Goal: Task Accomplishment & Management: Use online tool/utility

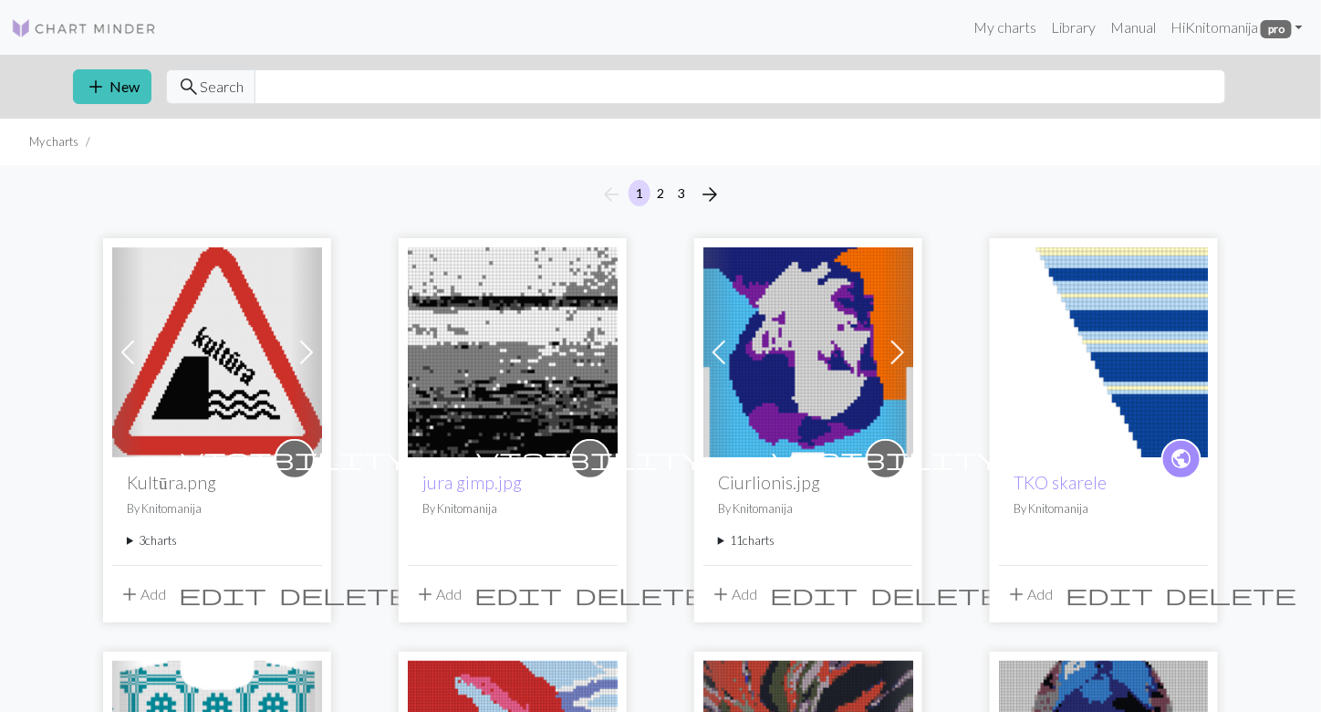
drag, startPoint x: 0, startPoint y: 0, endPoint x: 220, endPoint y: 343, distance: 407.4
click at [220, 343] on img at bounding box center [217, 352] width 210 height 210
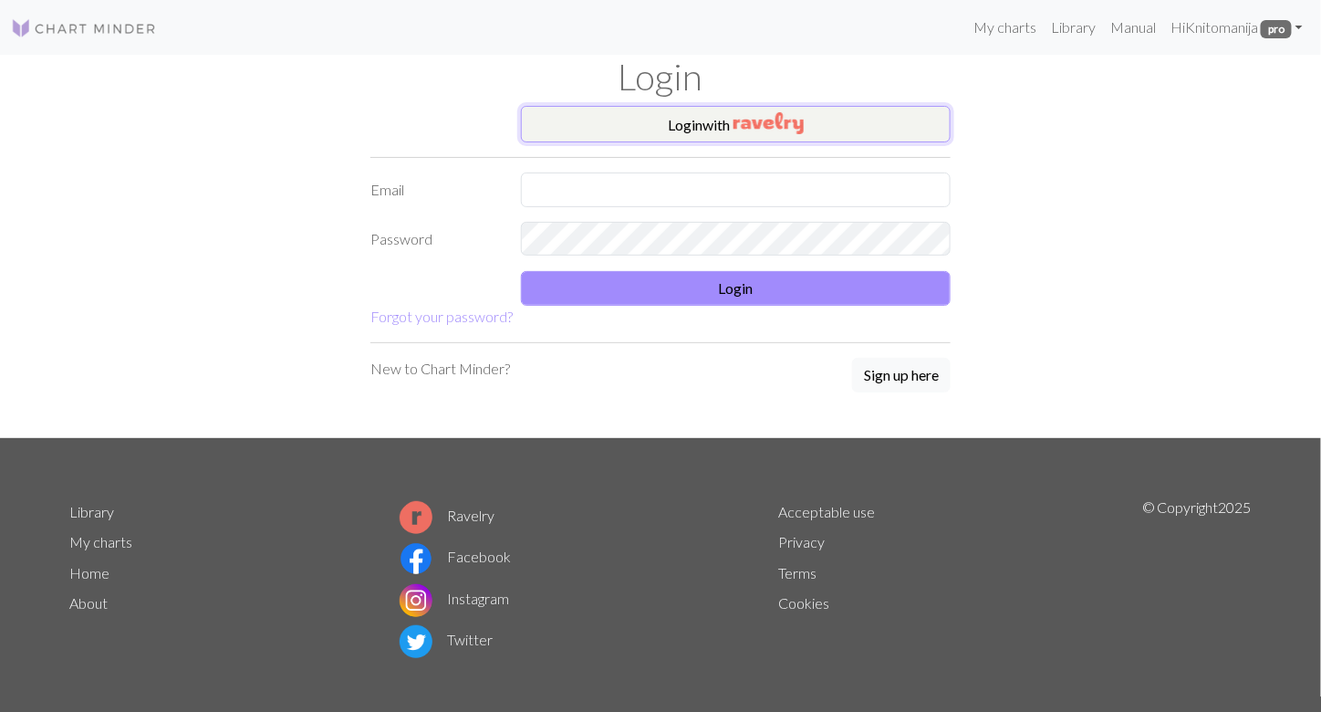
click at [817, 121] on button "Login with" at bounding box center [736, 124] width 430 height 36
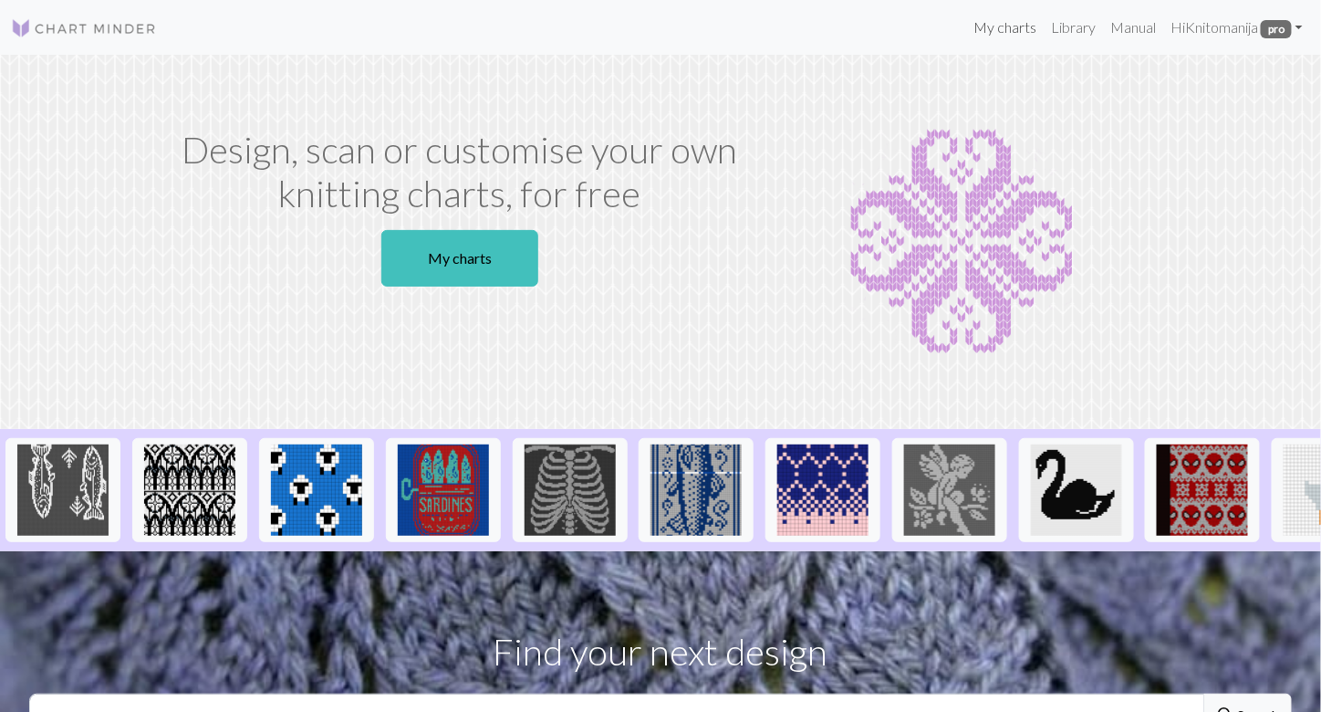
click at [993, 27] on link "My charts" at bounding box center [1005, 27] width 78 height 36
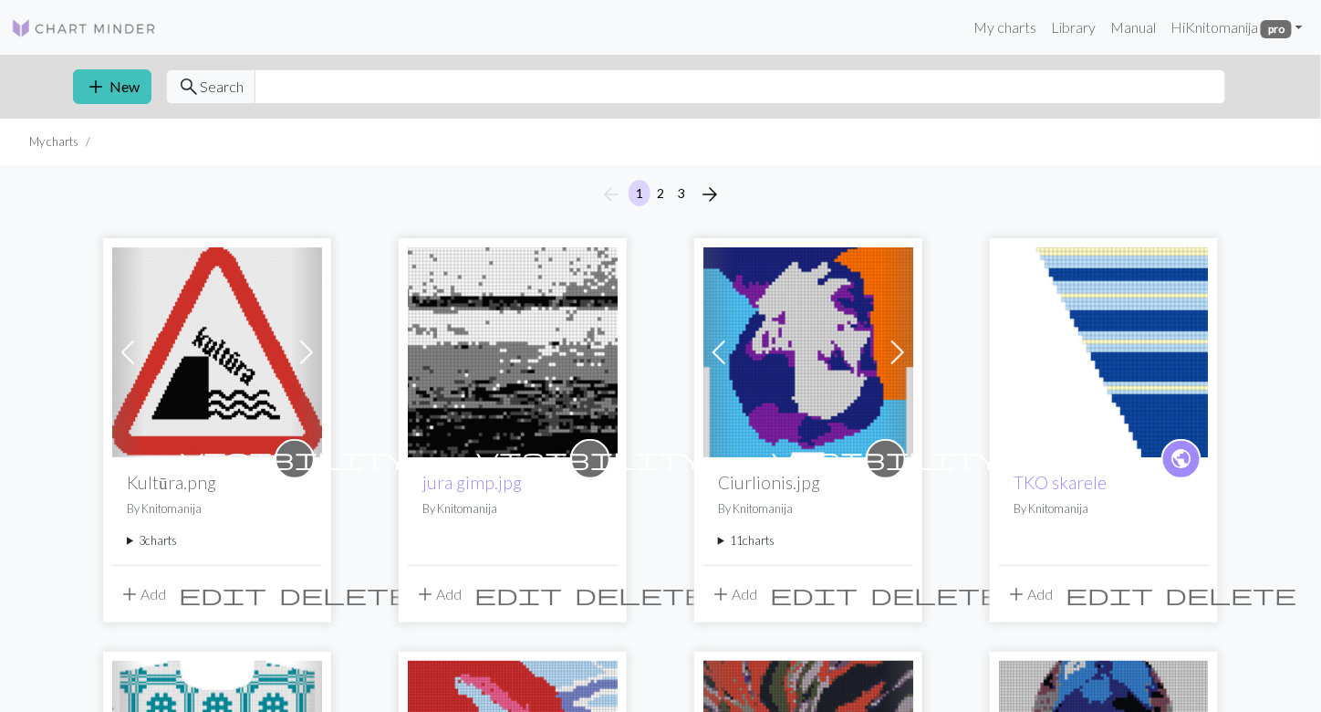
click at [189, 359] on img at bounding box center [217, 352] width 210 height 210
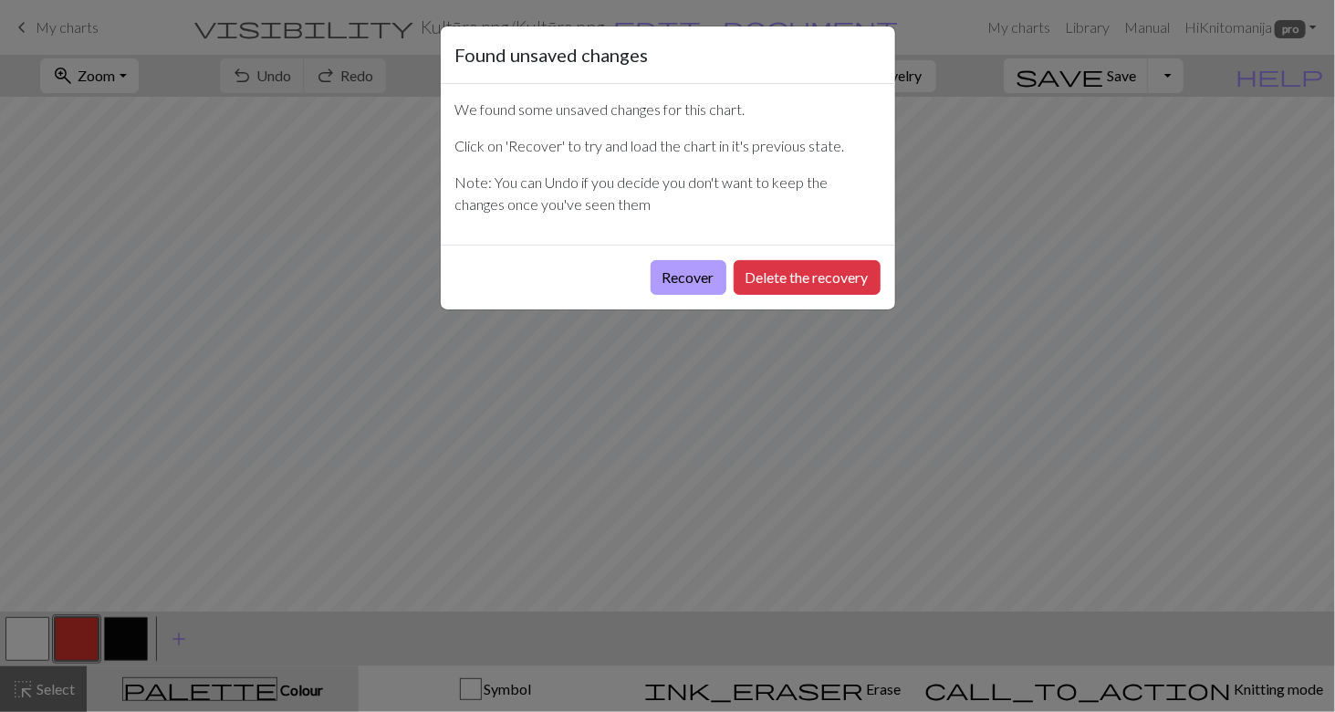
click at [650, 276] on button "Recover" at bounding box center [688, 277] width 76 height 35
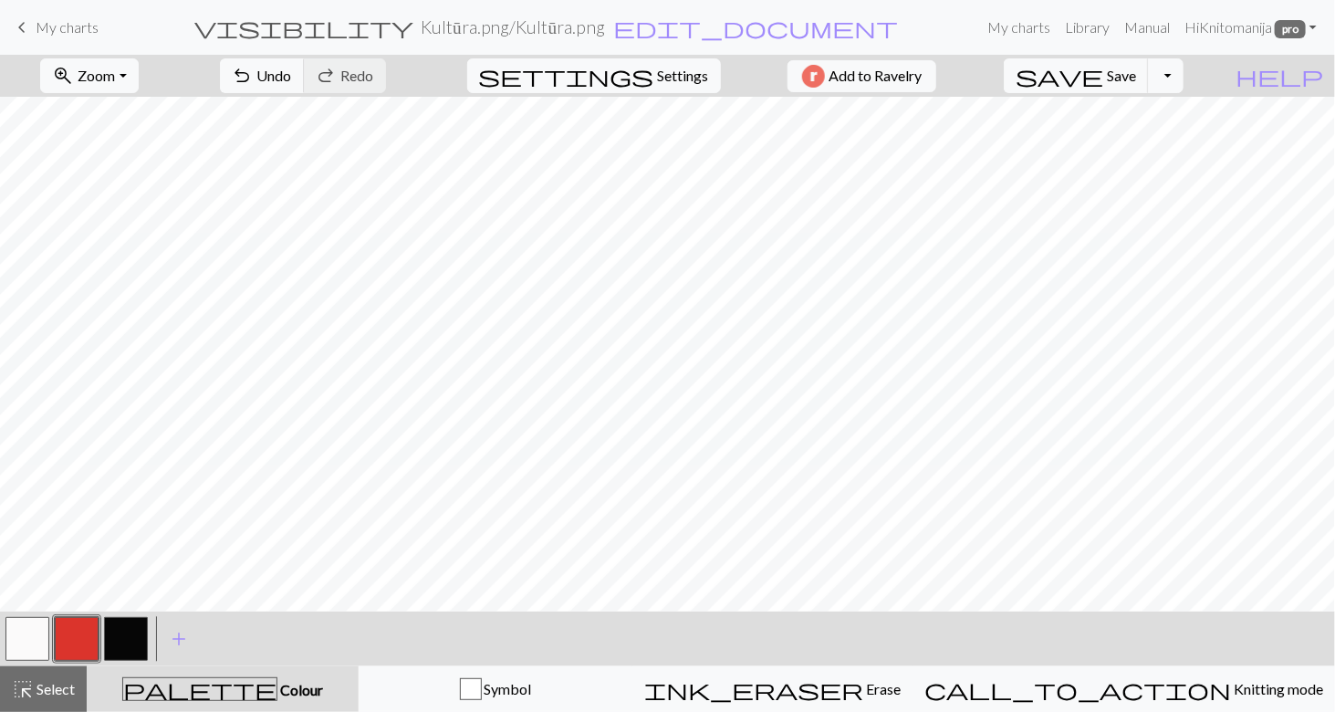
click at [23, 21] on span "keyboard_arrow_left" at bounding box center [22, 28] width 22 height 26
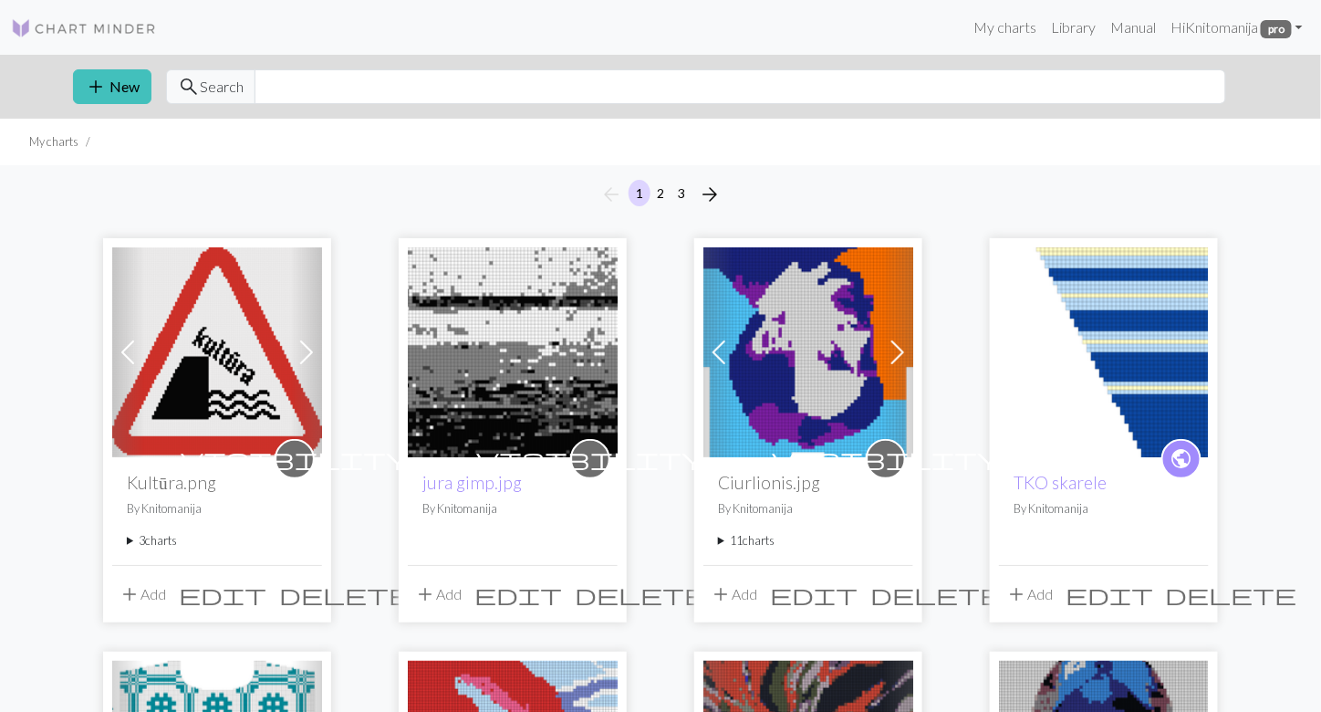
click at [314, 349] on span at bounding box center [306, 352] width 29 height 29
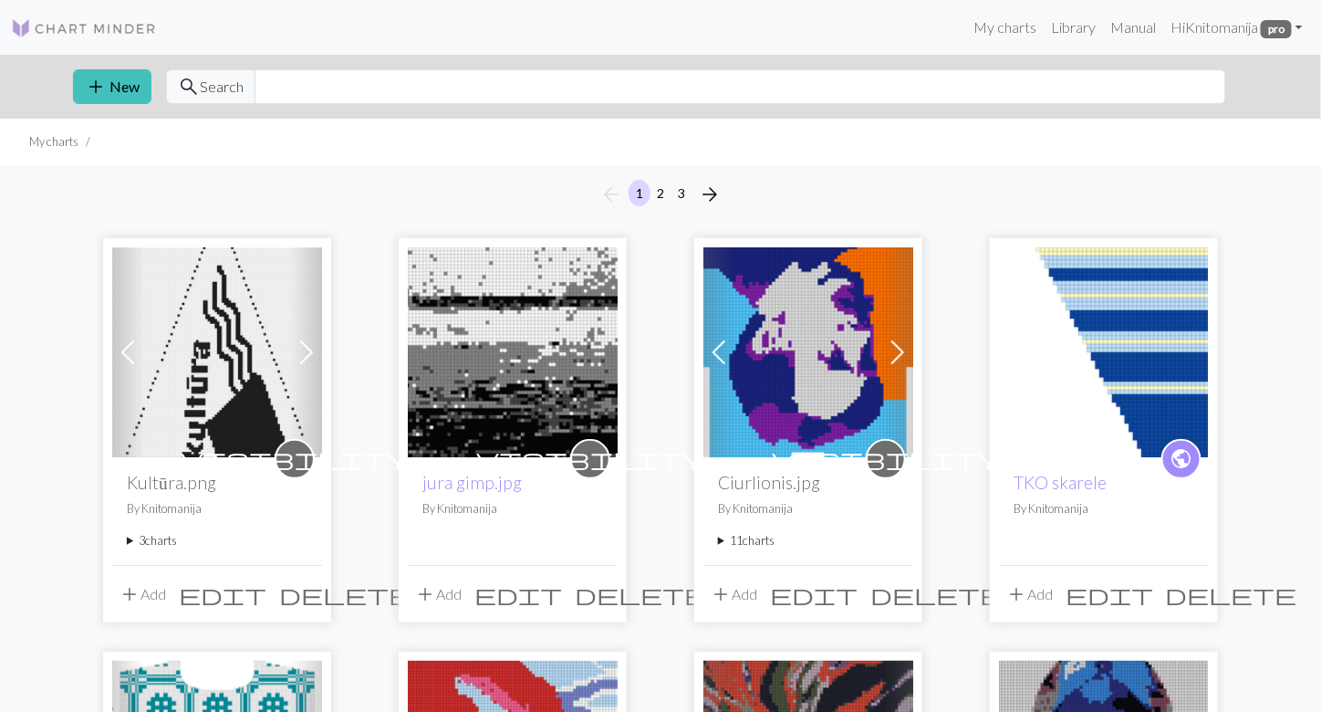
click at [314, 349] on span at bounding box center [306, 352] width 29 height 29
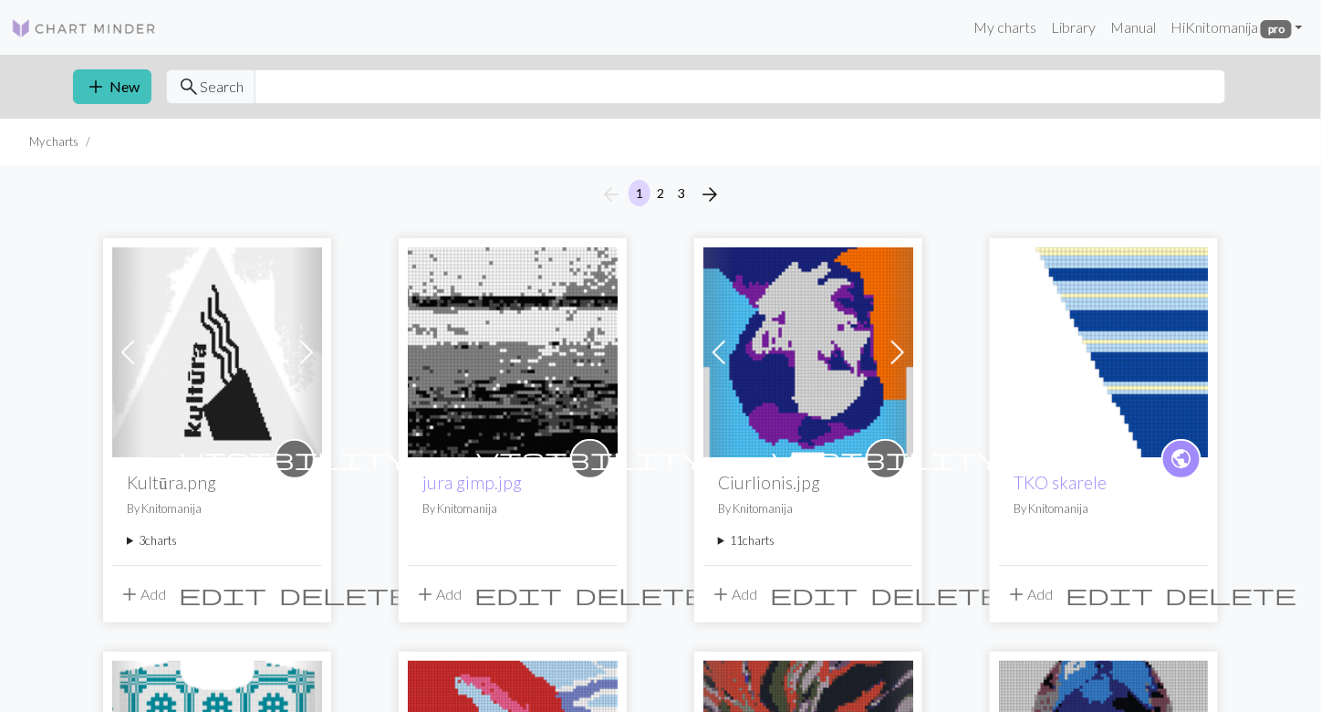
click at [157, 589] on button "add Add" at bounding box center [142, 594] width 60 height 35
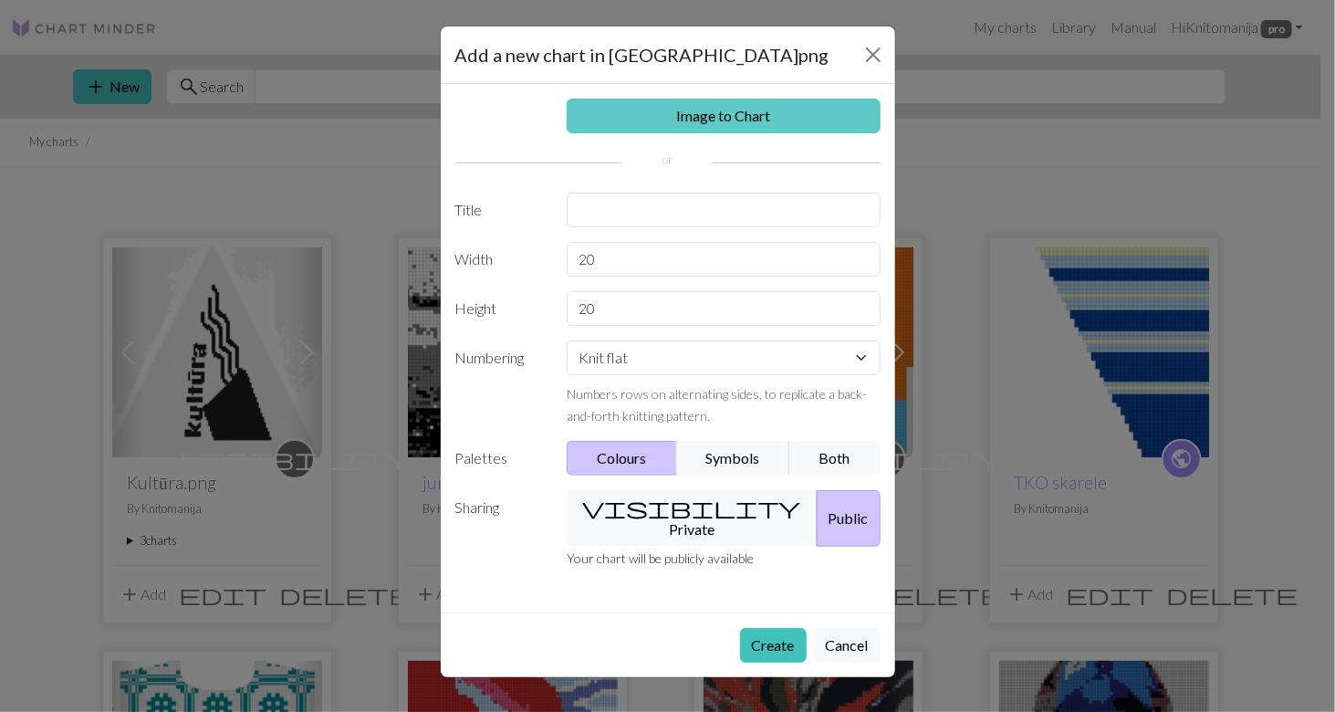
click at [740, 114] on link "Image to Chart" at bounding box center [724, 116] width 314 height 35
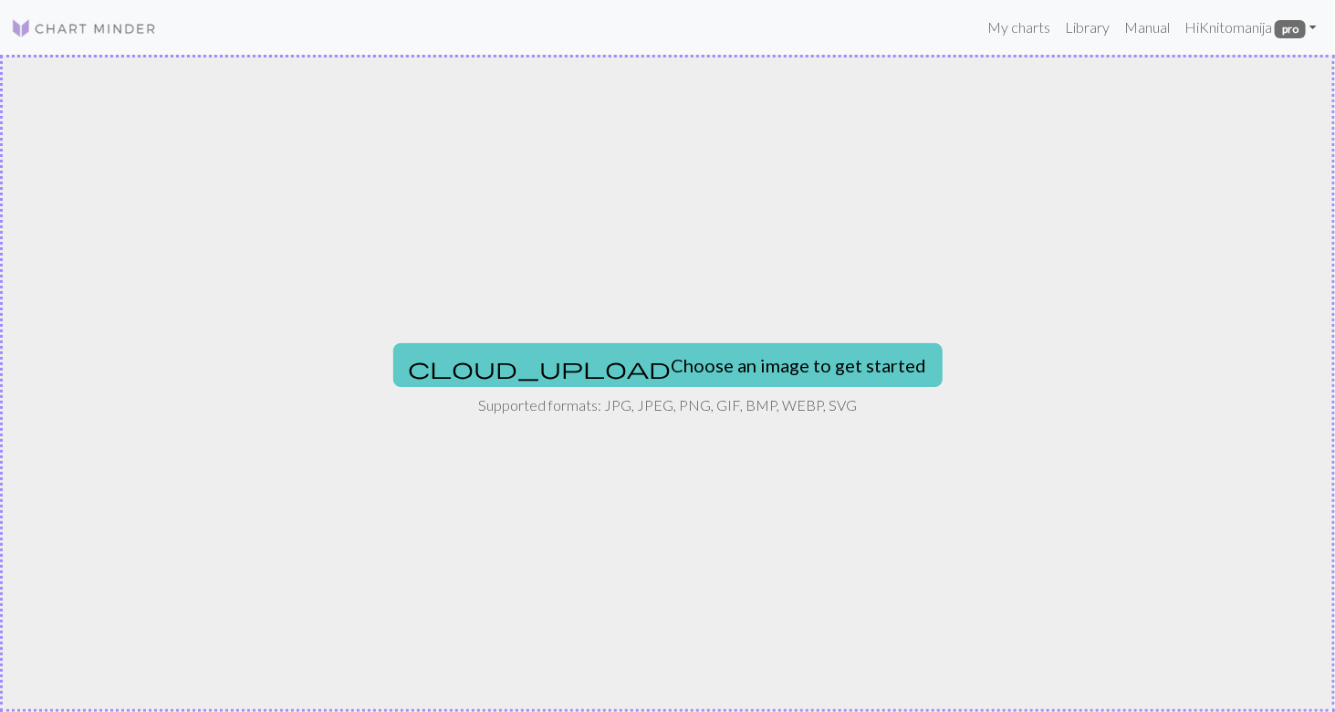
click at [650, 363] on button "cloud_upload Choose an image to get started" at bounding box center [667, 365] width 549 height 44
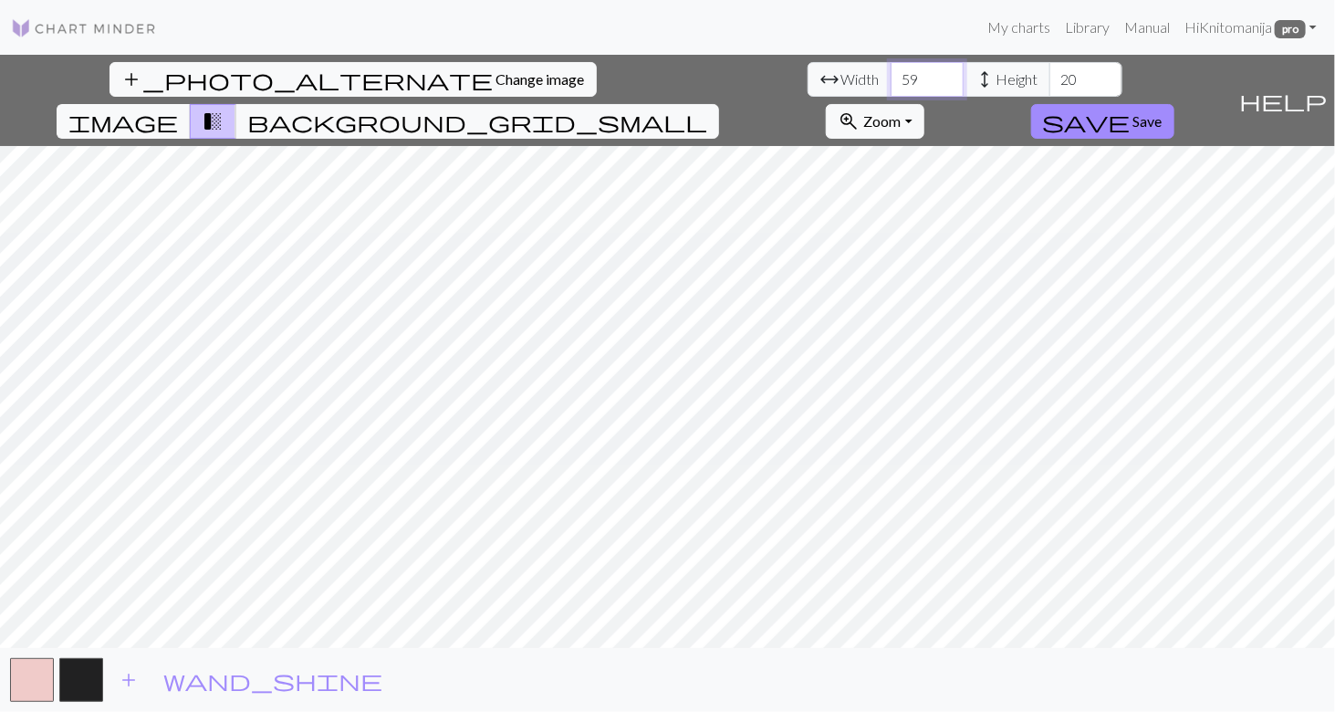
type input "60"
click at [890, 71] on input "60" at bounding box center [926, 79] width 73 height 35
click at [1049, 74] on input "63" at bounding box center [1085, 79] width 73 height 35
click at [1049, 74] on input "79" at bounding box center [1085, 79] width 73 height 35
click at [128, 673] on span "add" at bounding box center [129, 680] width 22 height 26
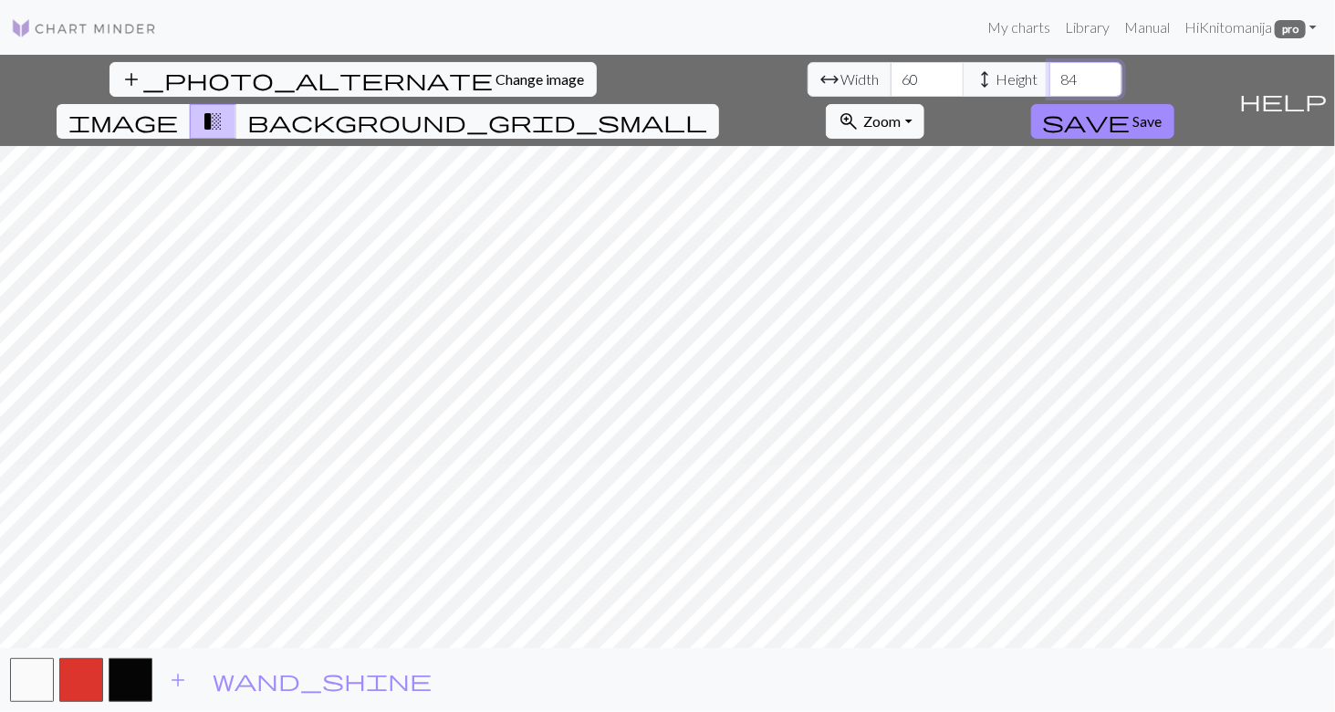
click at [1049, 70] on input "84" at bounding box center [1085, 79] width 73 height 35
click at [1049, 70] on input "85" at bounding box center [1085, 79] width 73 height 35
click at [1049, 70] on input "87" at bounding box center [1085, 79] width 73 height 35
click at [1049, 70] on input "88" at bounding box center [1085, 79] width 73 height 35
click at [1049, 70] on input "89" at bounding box center [1085, 79] width 73 height 35
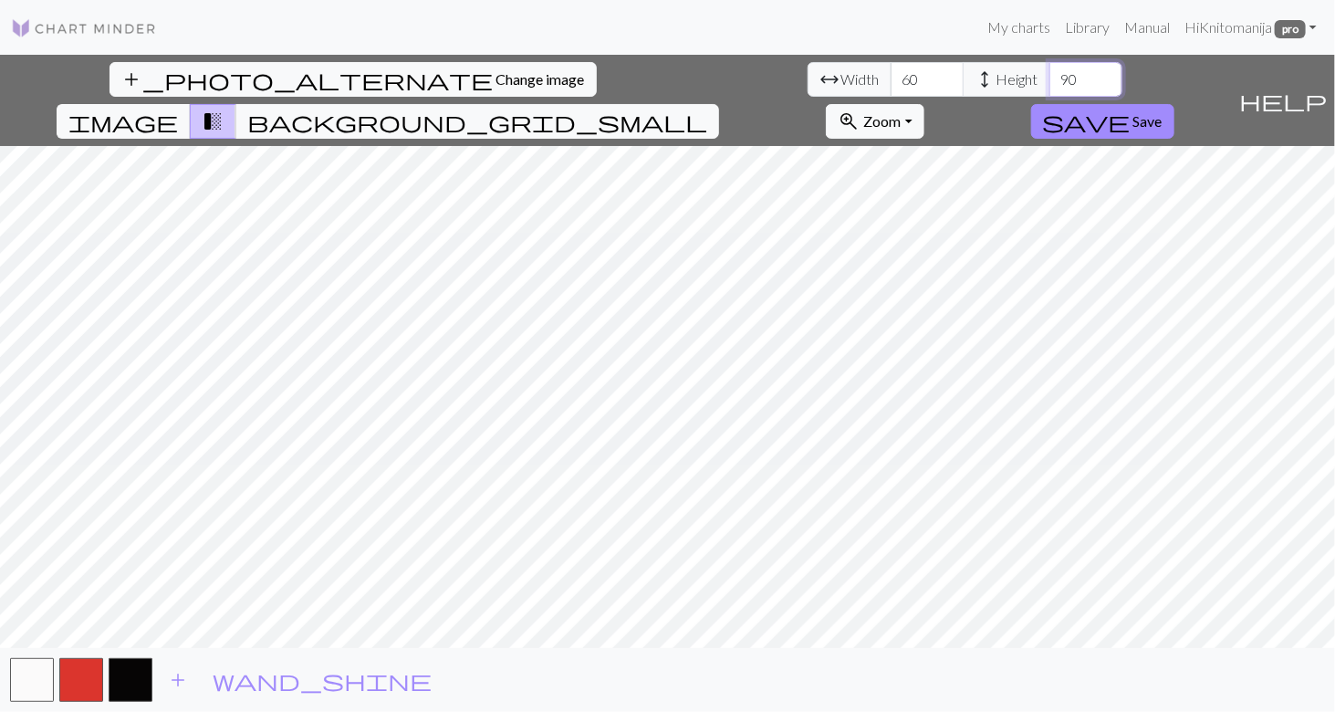
type input "90"
click at [1049, 70] on input "90" at bounding box center [1085, 79] width 73 height 35
click at [655, 660] on div "add_photo_alternate Change image arrow_range Width 60 height Height 90 image tr…" at bounding box center [667, 383] width 1335 height 657
click at [890, 68] on input "61" at bounding box center [926, 79] width 73 height 35
click at [890, 68] on input "62" at bounding box center [926, 79] width 73 height 35
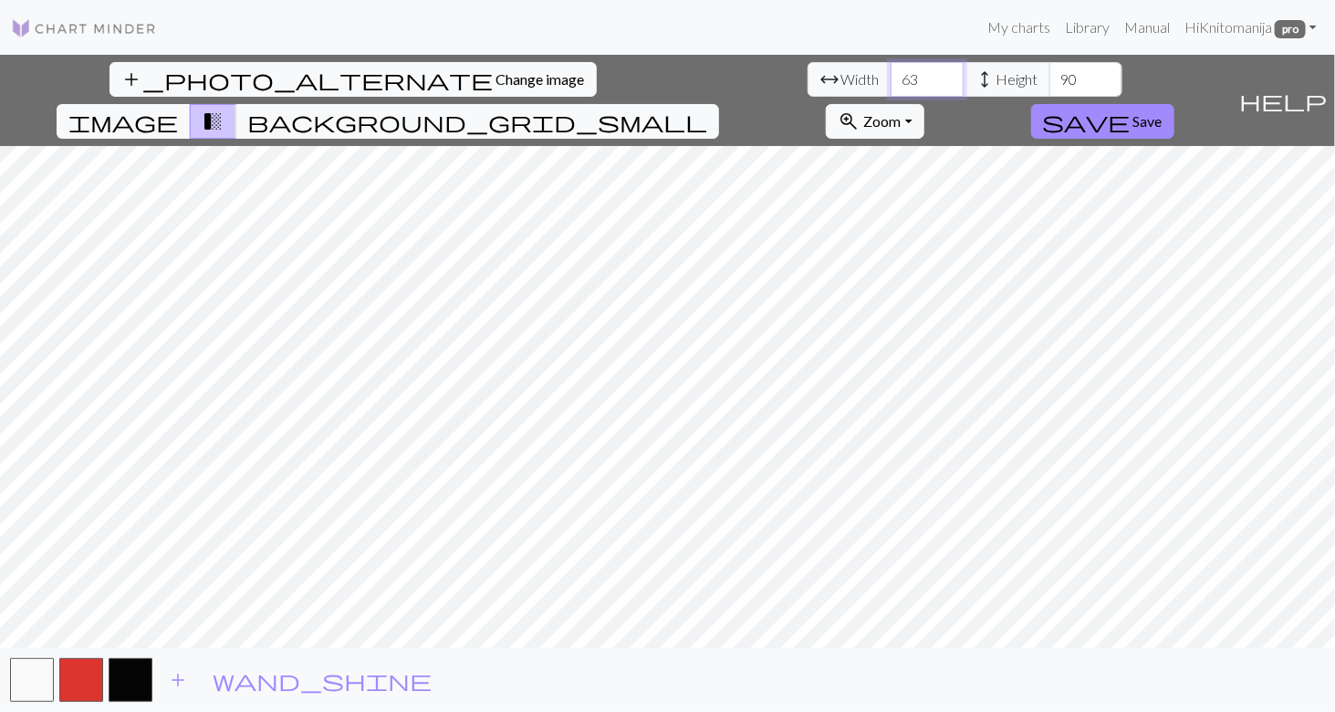
click at [890, 68] on input "63" at bounding box center [926, 79] width 73 height 35
click at [890, 68] on input "64" at bounding box center [926, 79] width 73 height 35
click at [890, 68] on input "65" at bounding box center [926, 79] width 73 height 35
click at [890, 68] on input "66" at bounding box center [926, 79] width 73 height 35
type input "67"
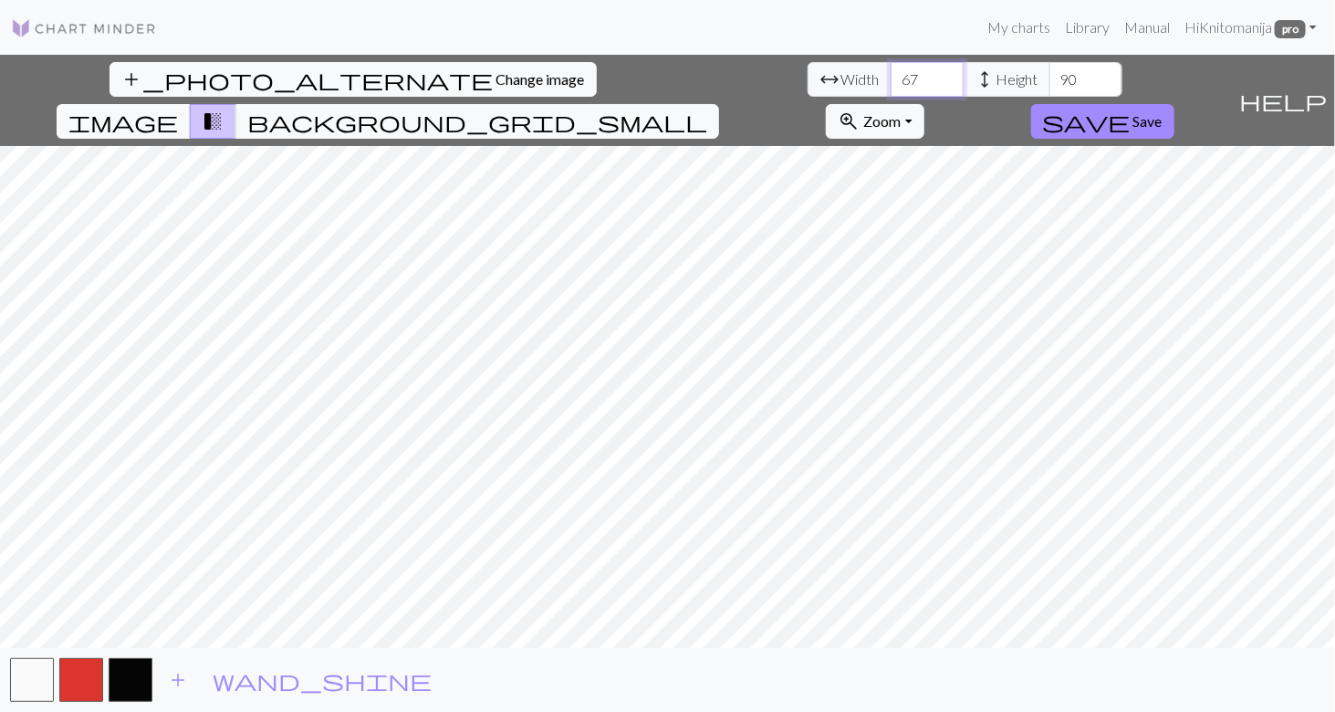
click at [890, 68] on input "67" at bounding box center [926, 79] width 73 height 35
type input "91"
click at [1049, 70] on input "91" at bounding box center [1085, 79] width 73 height 35
click at [890, 75] on input "68" at bounding box center [926, 79] width 73 height 35
click at [890, 75] on input "69" at bounding box center [926, 79] width 73 height 35
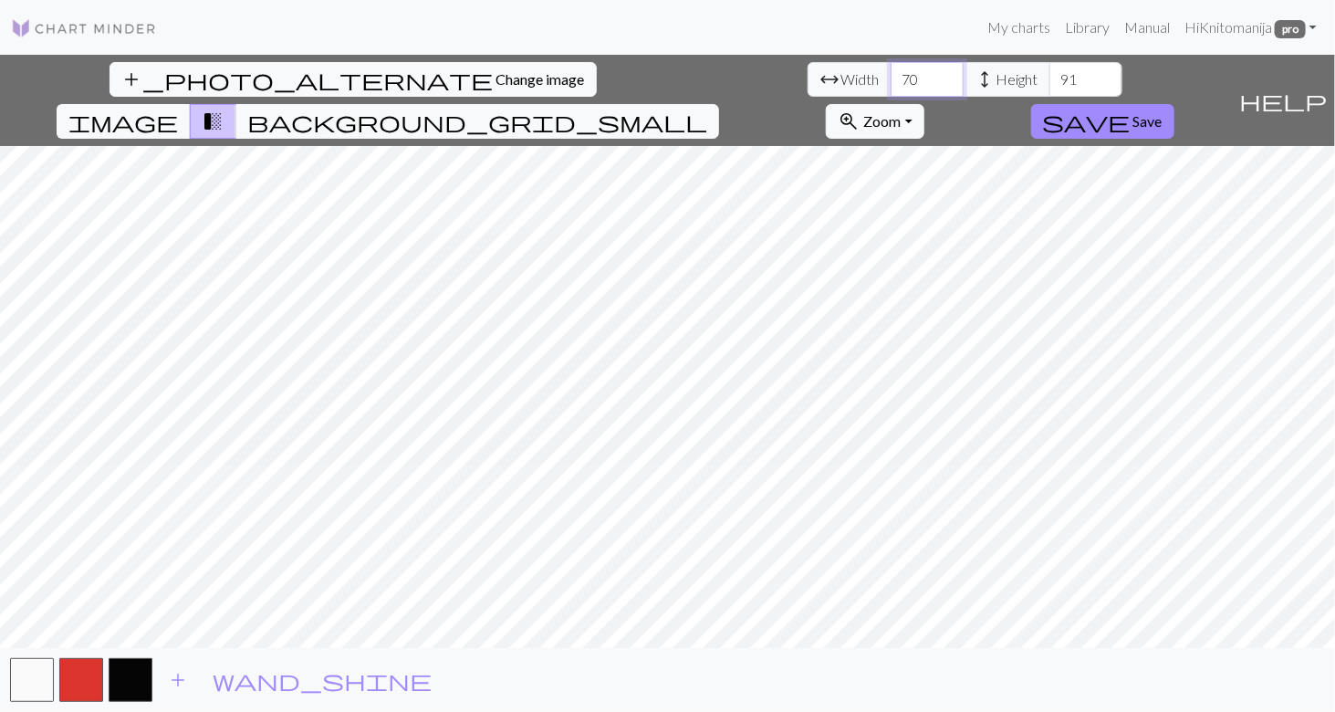
type input "70"
click at [890, 75] on input "70" at bounding box center [926, 79] width 73 height 35
click at [1049, 71] on input "92" at bounding box center [1085, 79] width 73 height 35
click at [1049, 71] on input "93" at bounding box center [1085, 79] width 73 height 35
click at [1049, 71] on input "94" at bounding box center [1085, 79] width 73 height 35
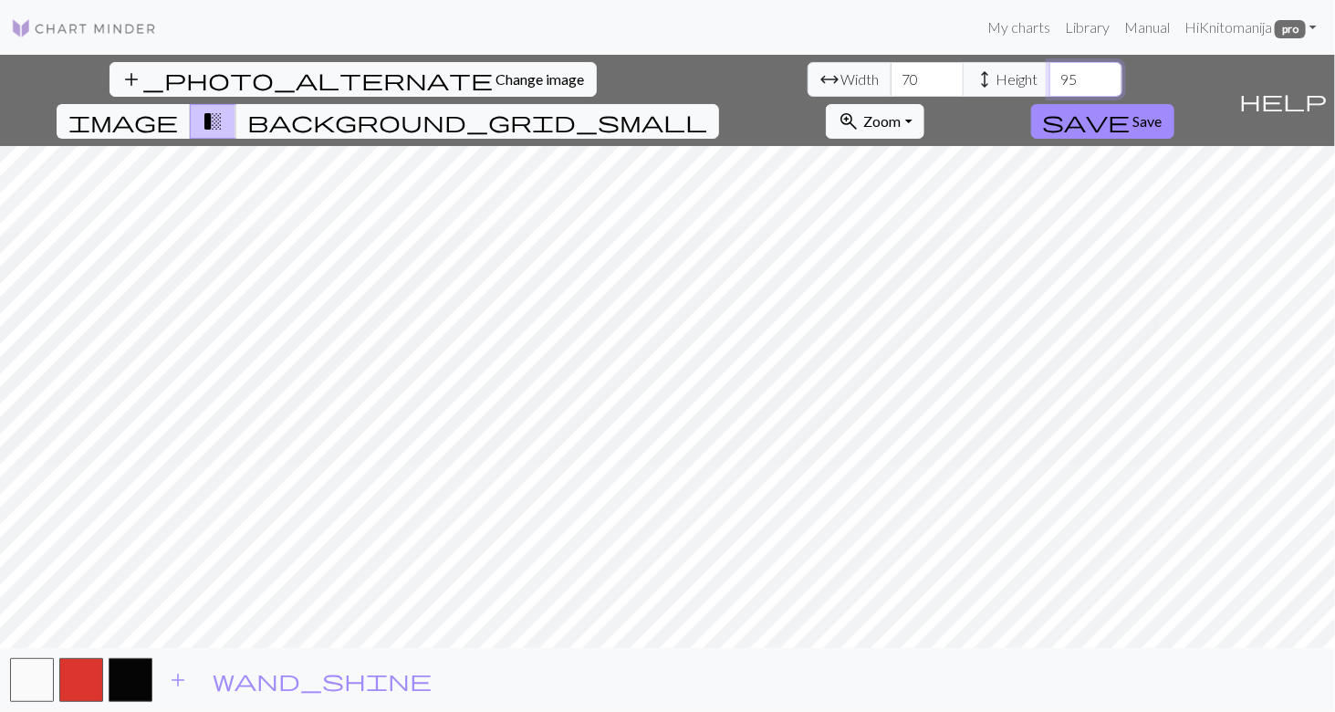
click at [1049, 71] on input "95" at bounding box center [1085, 79] width 73 height 35
click at [1049, 71] on input "96" at bounding box center [1085, 79] width 73 height 35
click at [1049, 71] on input "97" at bounding box center [1085, 79] width 73 height 35
click at [1049, 71] on input "98" at bounding box center [1085, 79] width 73 height 35
click at [1049, 71] on input "99" at bounding box center [1085, 79] width 73 height 35
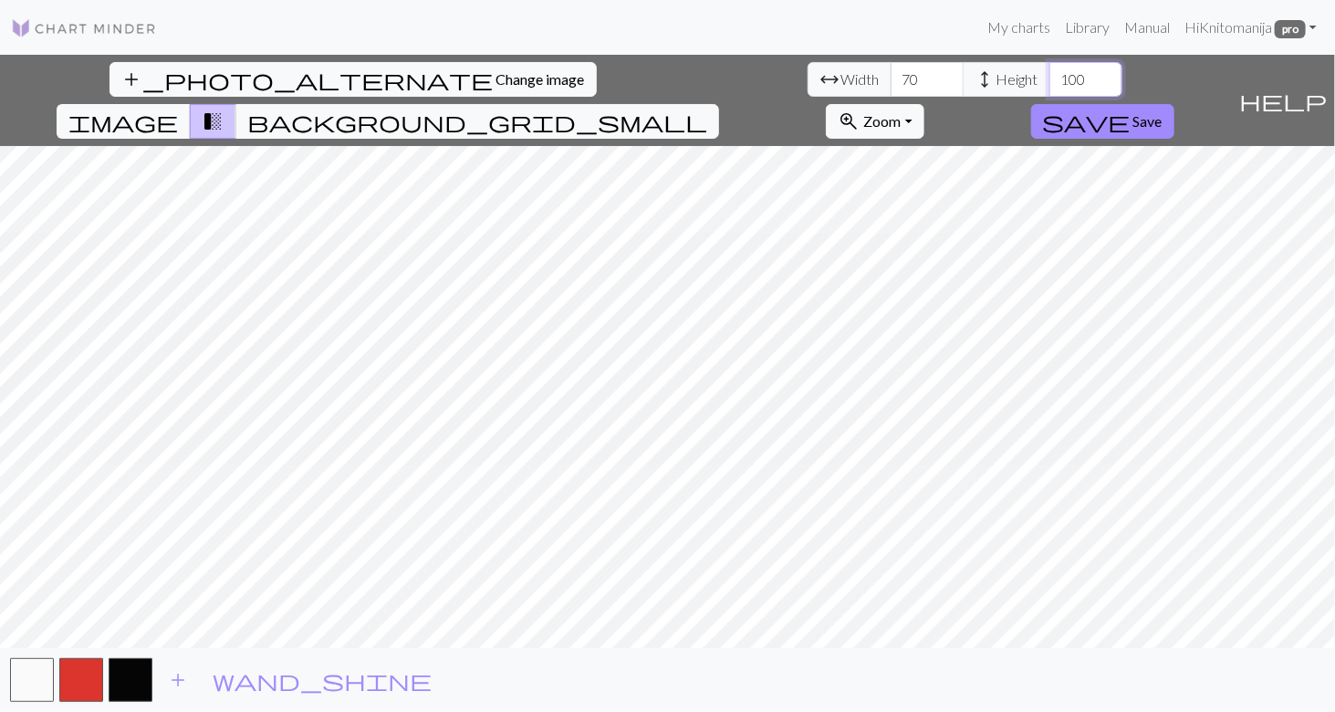
click at [1049, 71] on input "100" at bounding box center [1085, 79] width 73 height 35
type input "101"
click at [1049, 71] on input "101" at bounding box center [1085, 79] width 73 height 35
click at [1174, 104] on button "save Save" at bounding box center [1102, 121] width 143 height 35
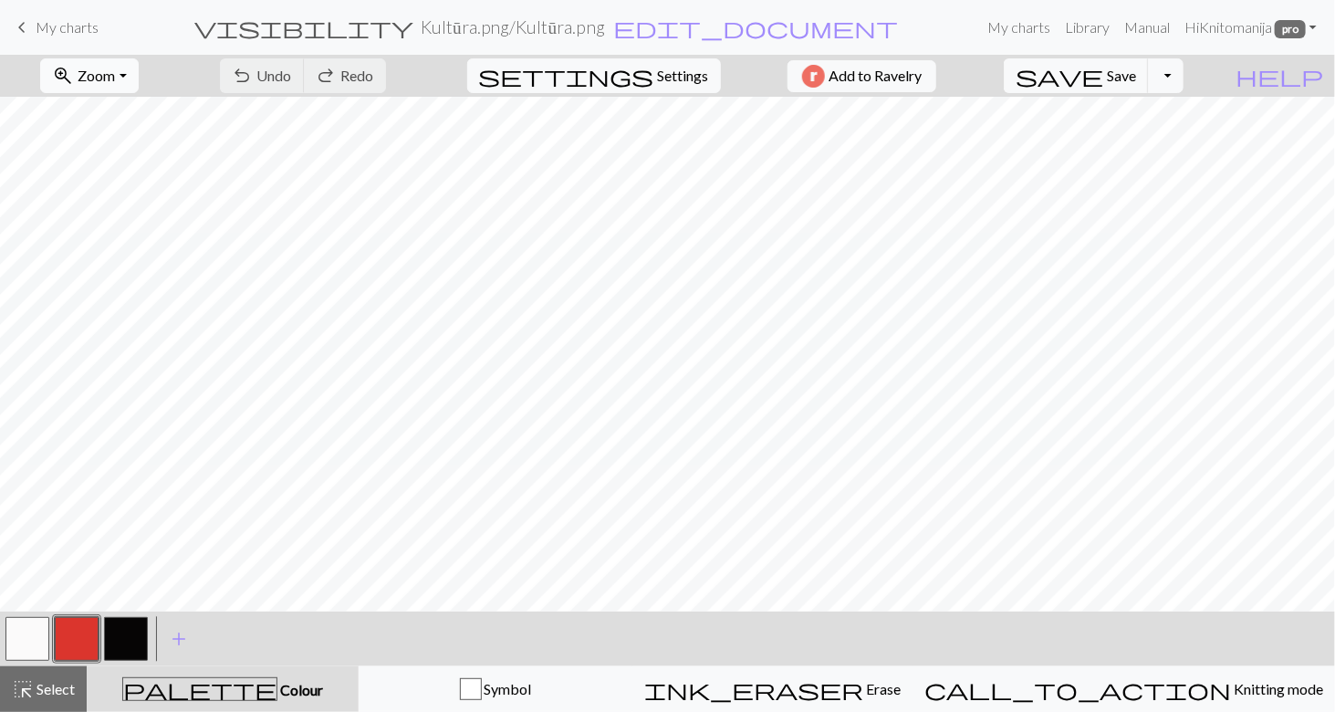
click at [111, 68] on span "Zoom" at bounding box center [96, 75] width 37 height 17
click at [120, 177] on button "Fit height" at bounding box center [113, 173] width 144 height 29
click at [125, 636] on button "button" at bounding box center [126, 639] width 44 height 44
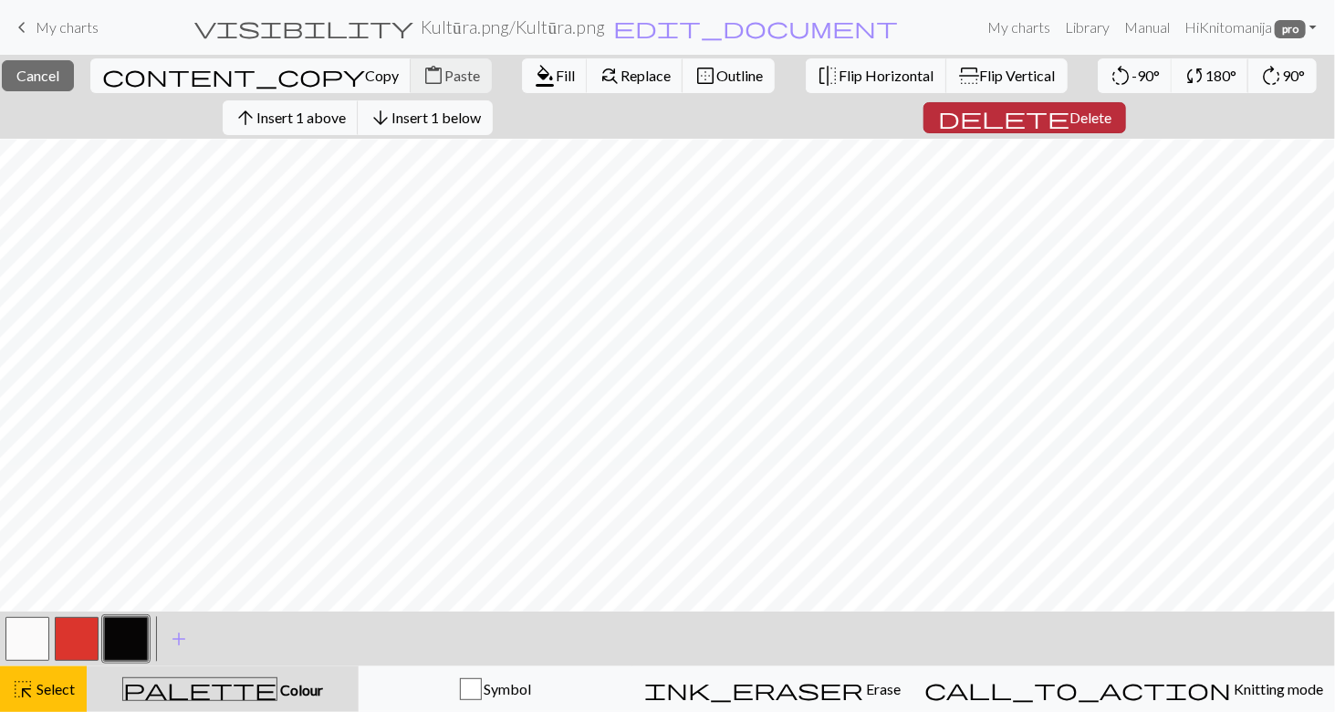
click at [1035, 120] on span "delete" at bounding box center [1003, 118] width 131 height 26
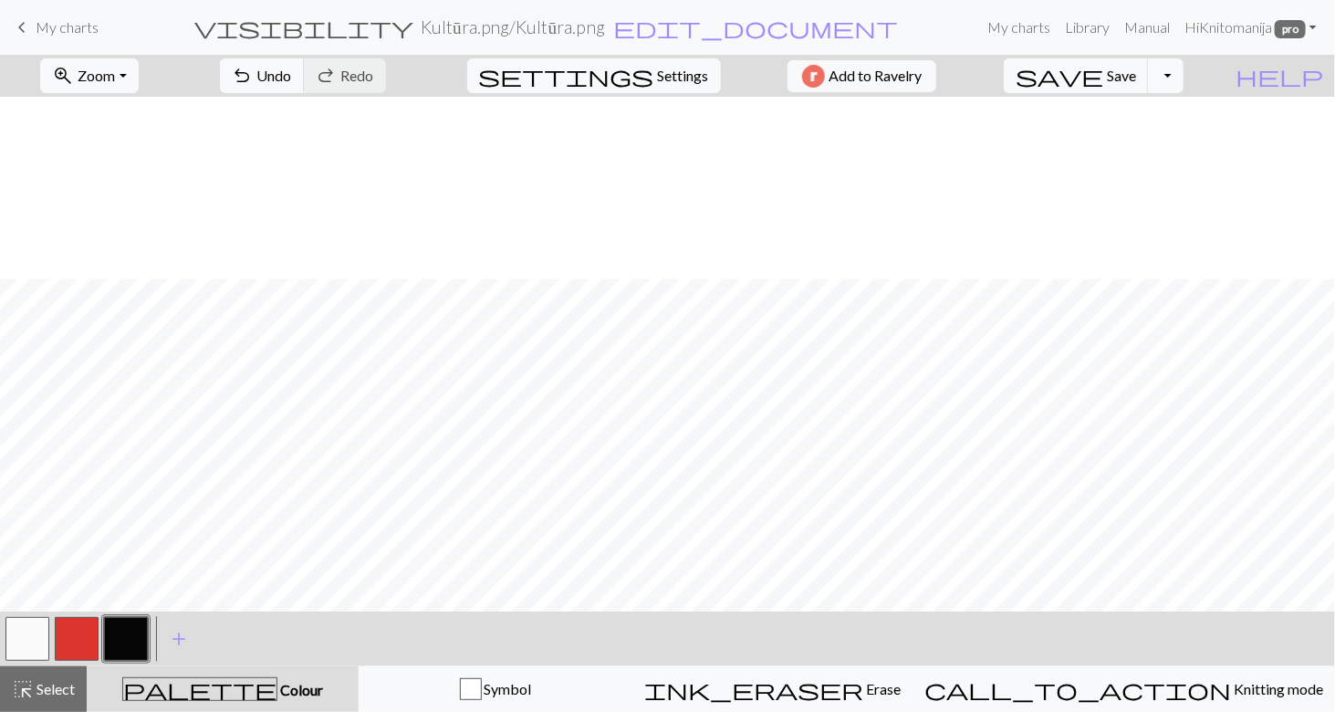
scroll to position [365, 0]
click at [1136, 72] on span "Save" at bounding box center [1121, 75] width 29 height 17
click at [65, 24] on span "My charts" at bounding box center [67, 26] width 63 height 17
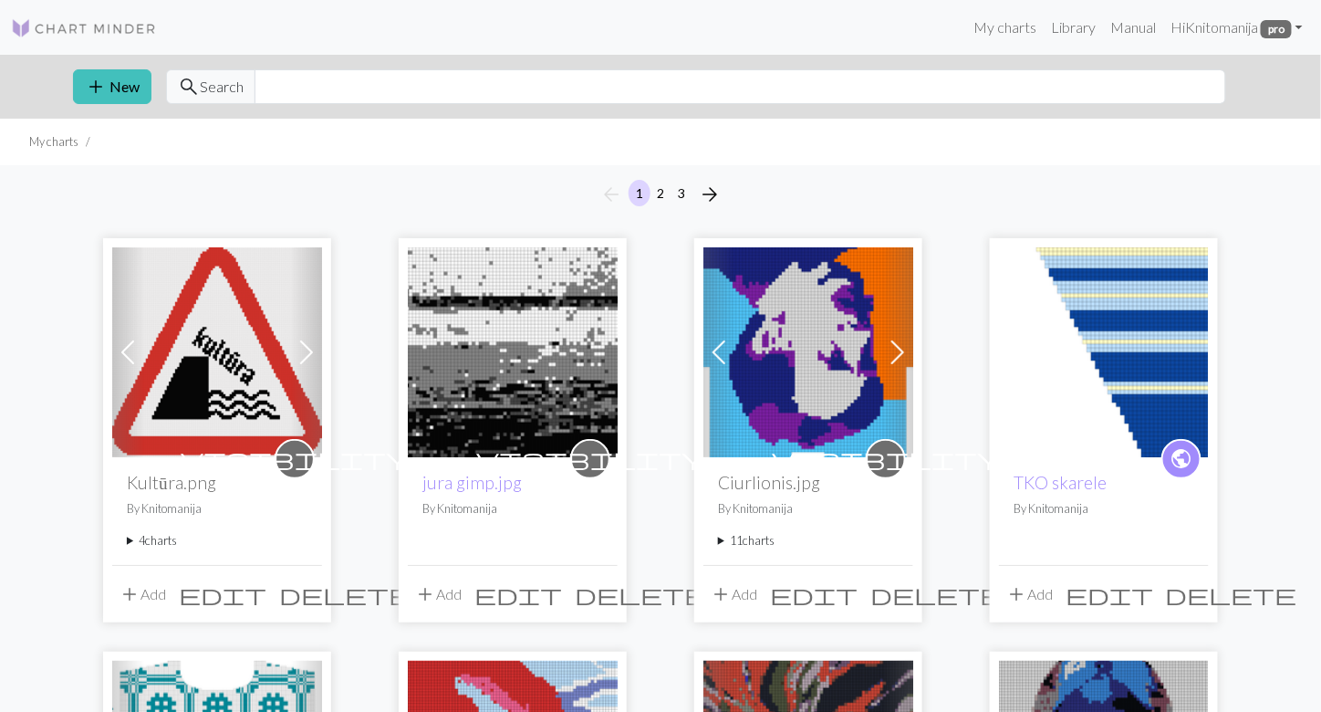
click at [300, 363] on span at bounding box center [306, 352] width 29 height 29
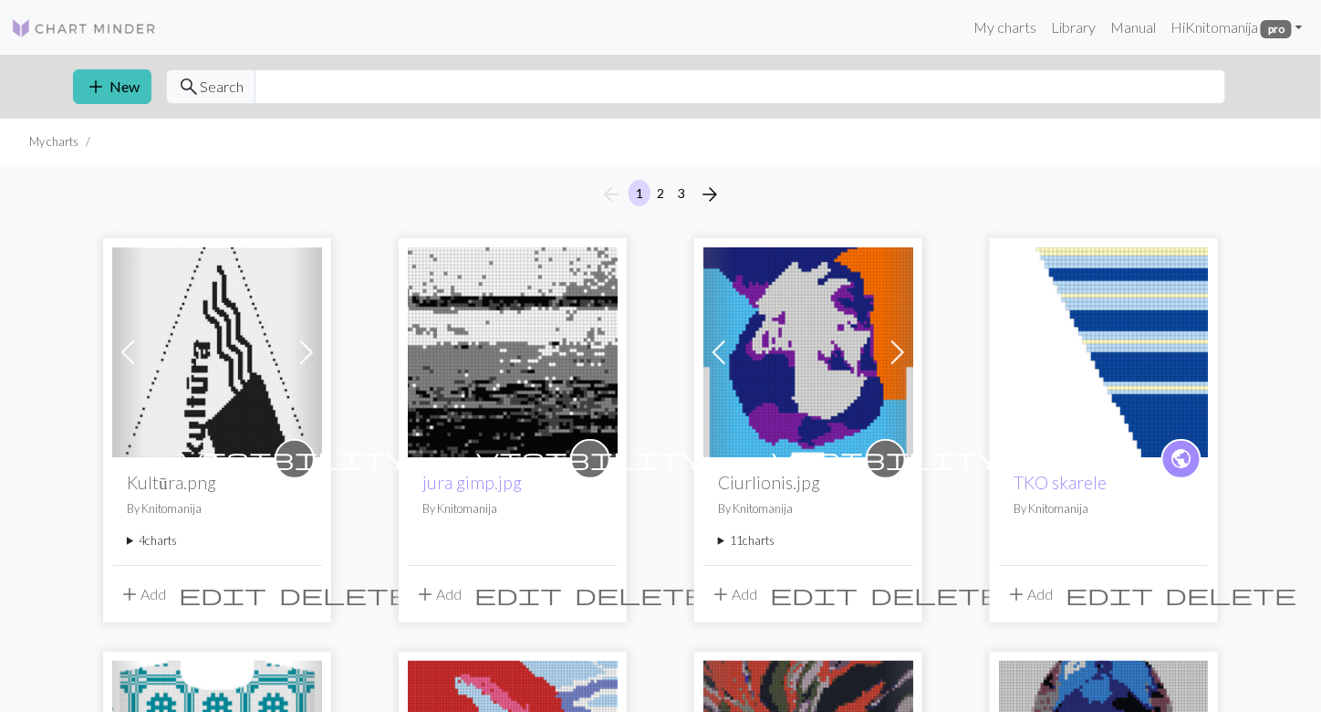
click at [300, 363] on span at bounding box center [306, 352] width 29 height 29
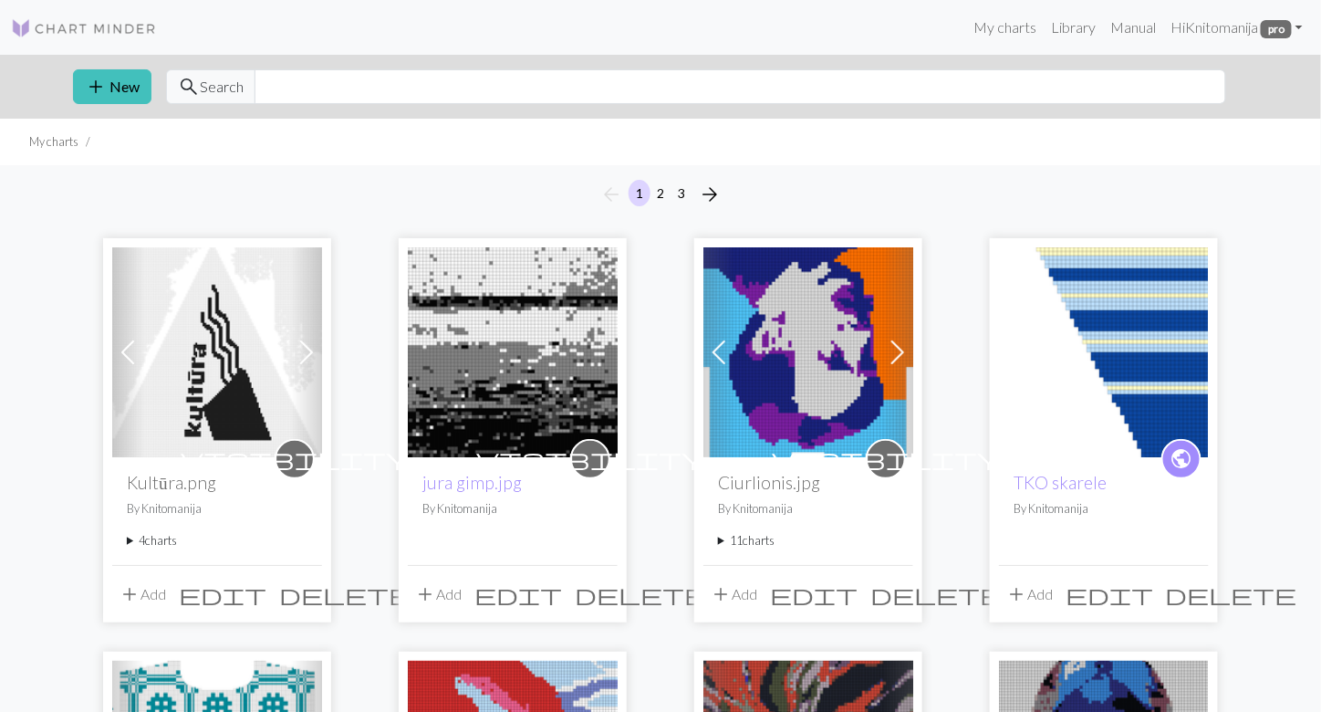
click at [300, 363] on span at bounding box center [306, 352] width 29 height 29
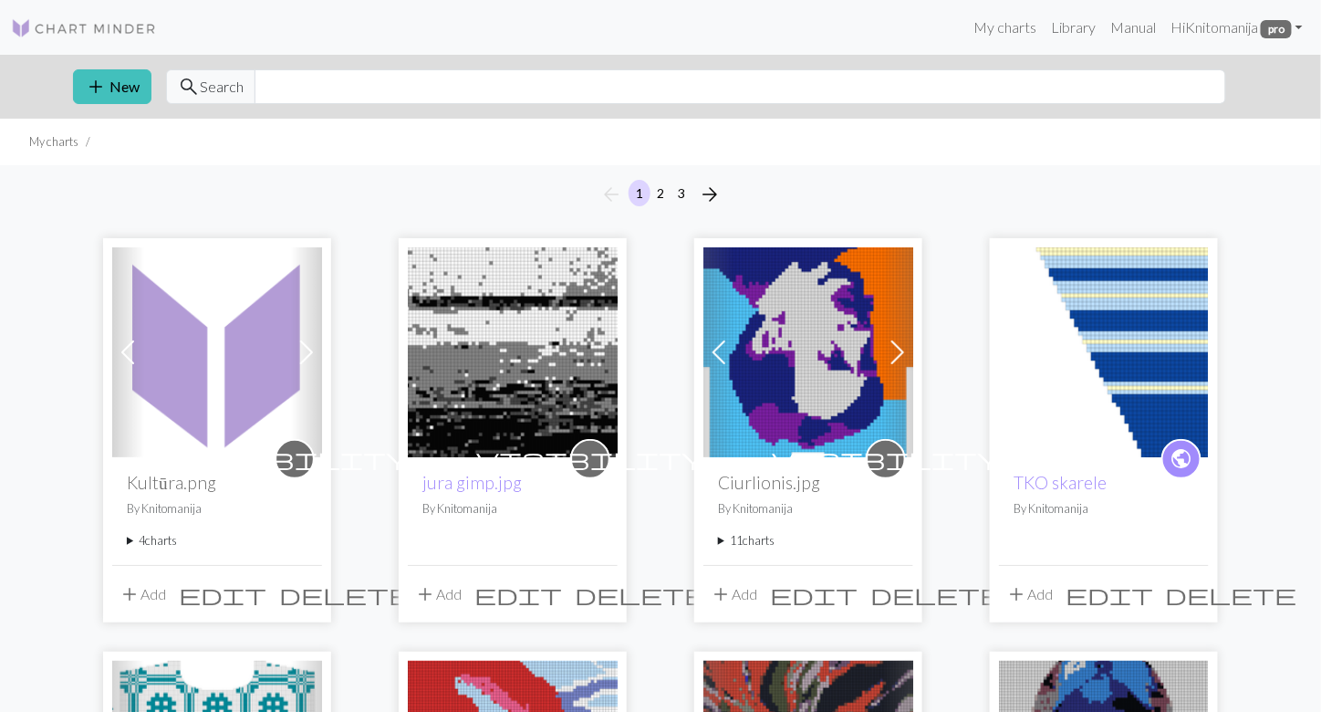
click at [154, 587] on button "add Add" at bounding box center [142, 594] width 60 height 35
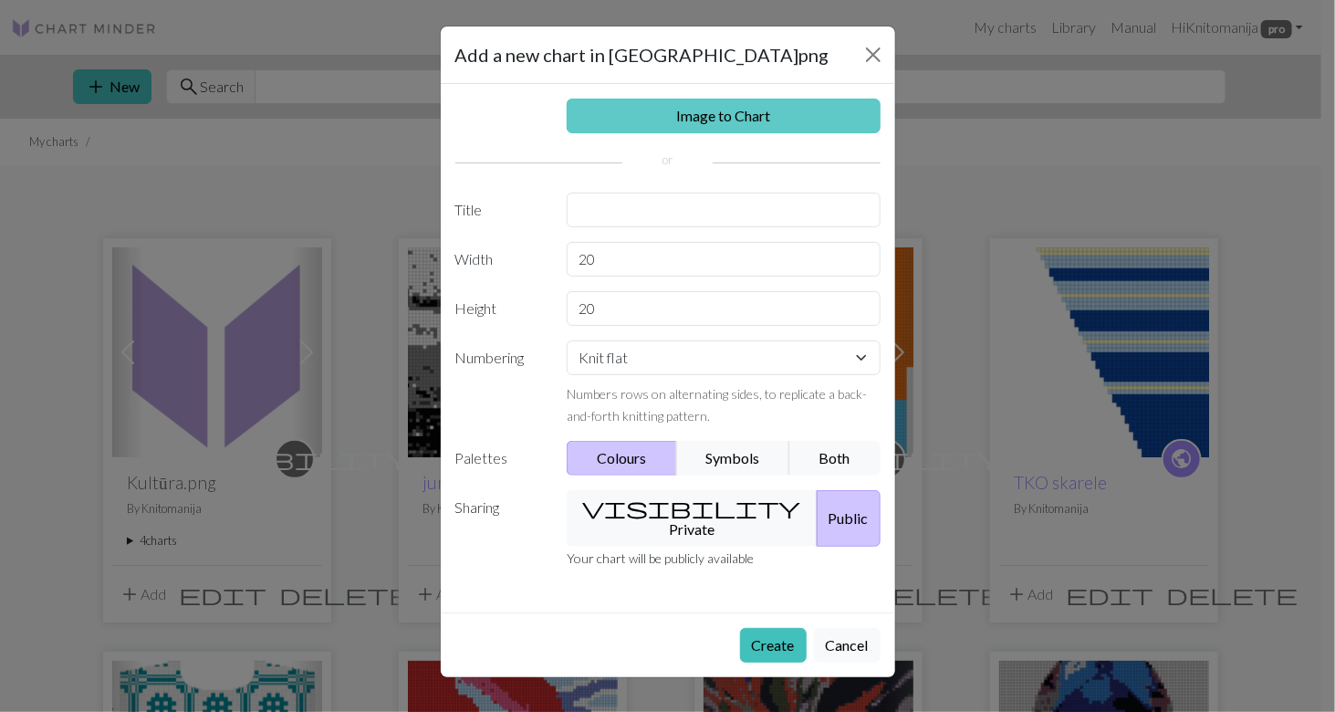
click at [793, 116] on link "Image to Chart" at bounding box center [724, 116] width 314 height 35
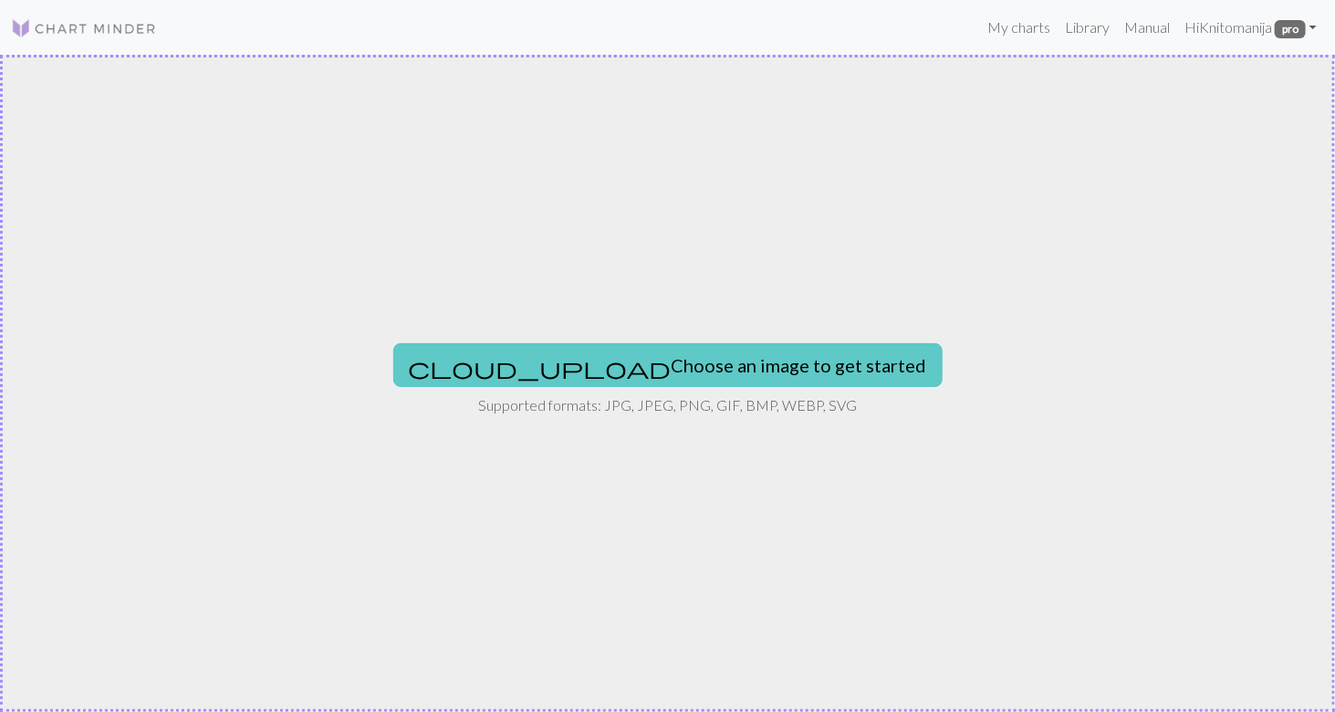
click at [756, 362] on button "cloud_upload Choose an image to get started" at bounding box center [667, 365] width 549 height 44
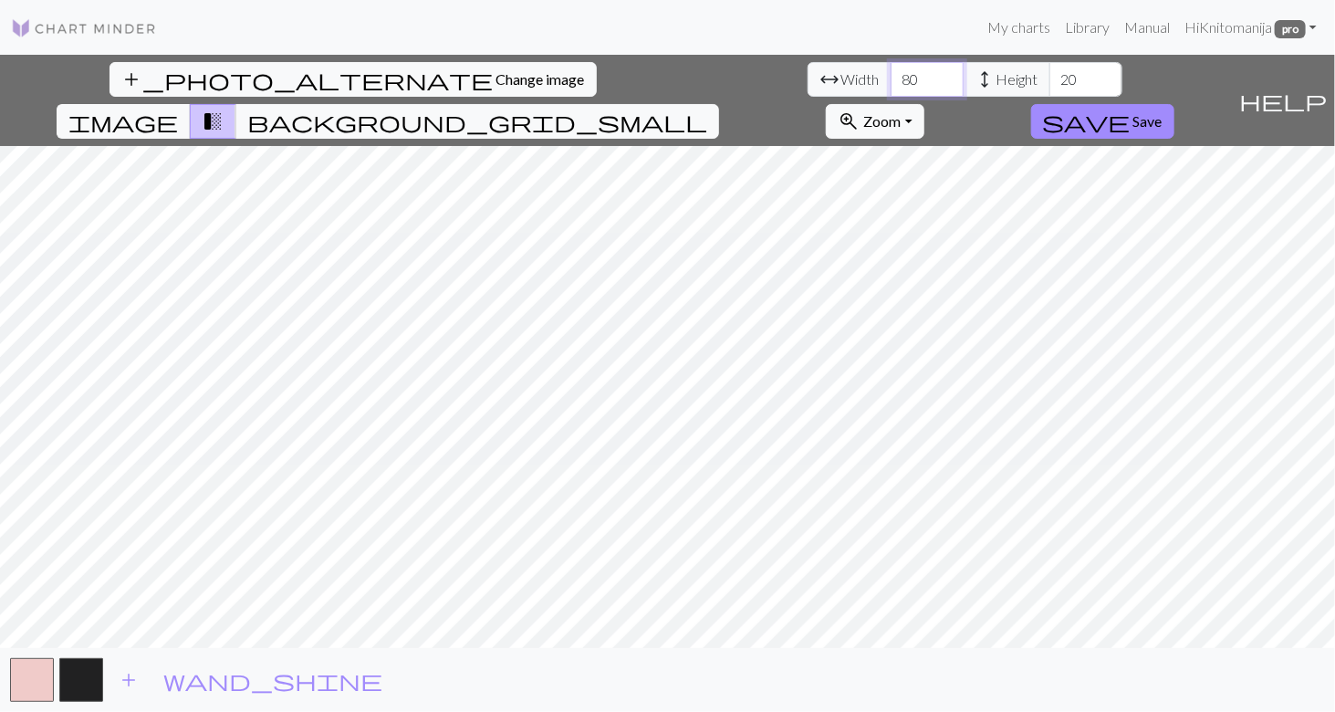
type input "81"
click at [890, 72] on input "81" at bounding box center [926, 79] width 73 height 35
click at [1049, 72] on input "51" at bounding box center [1085, 79] width 73 height 35
click at [129, 680] on span "add" at bounding box center [129, 680] width 22 height 26
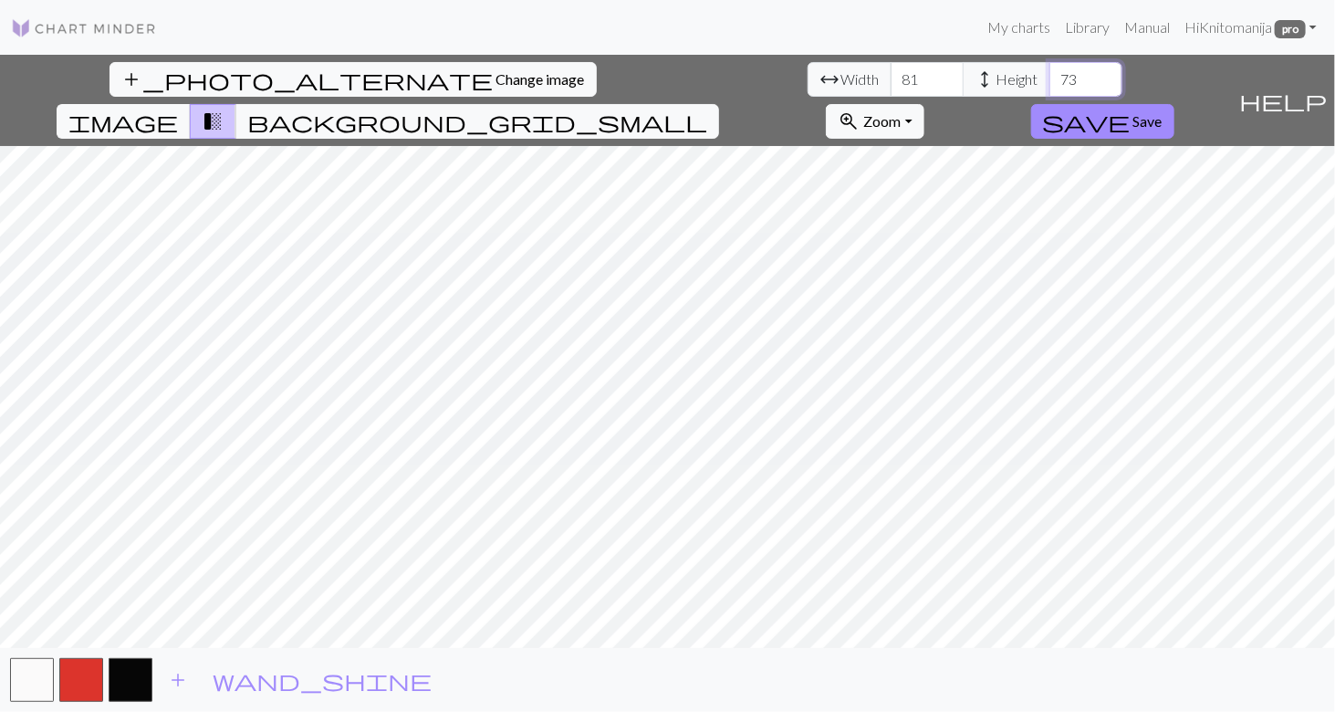
click at [1049, 74] on input "74" at bounding box center [1085, 79] width 73 height 35
click at [1049, 75] on input "87" at bounding box center [1085, 79] width 73 height 35
click at [1049, 74] on input "93" at bounding box center [1085, 79] width 73 height 35
click at [1049, 74] on input "94" at bounding box center [1085, 79] width 73 height 35
click at [1049, 74] on input "95" at bounding box center [1085, 79] width 73 height 35
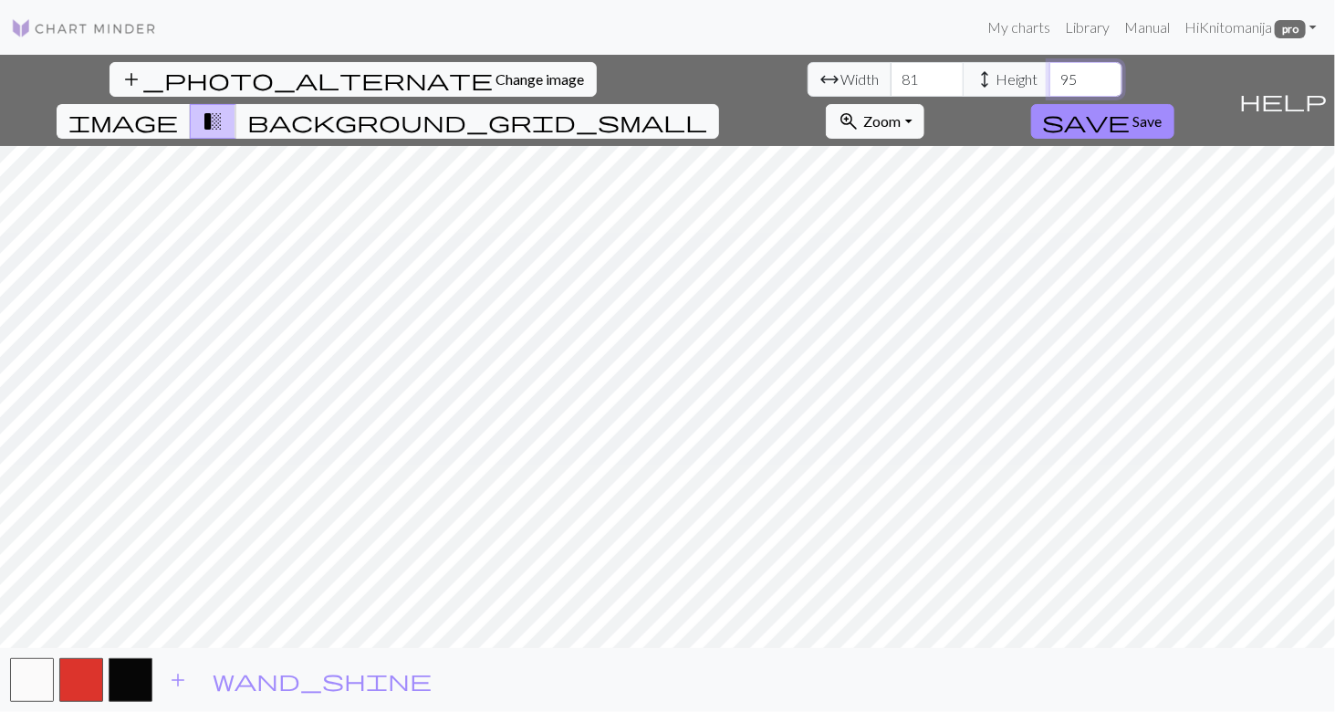
click at [1049, 74] on input "96" at bounding box center [1085, 79] width 73 height 35
click at [1049, 74] on input "102" at bounding box center [1085, 79] width 73 height 35
type input "107"
click at [1049, 74] on input "107" at bounding box center [1085, 79] width 73 height 35
click at [890, 76] on input "82" at bounding box center [926, 79] width 73 height 35
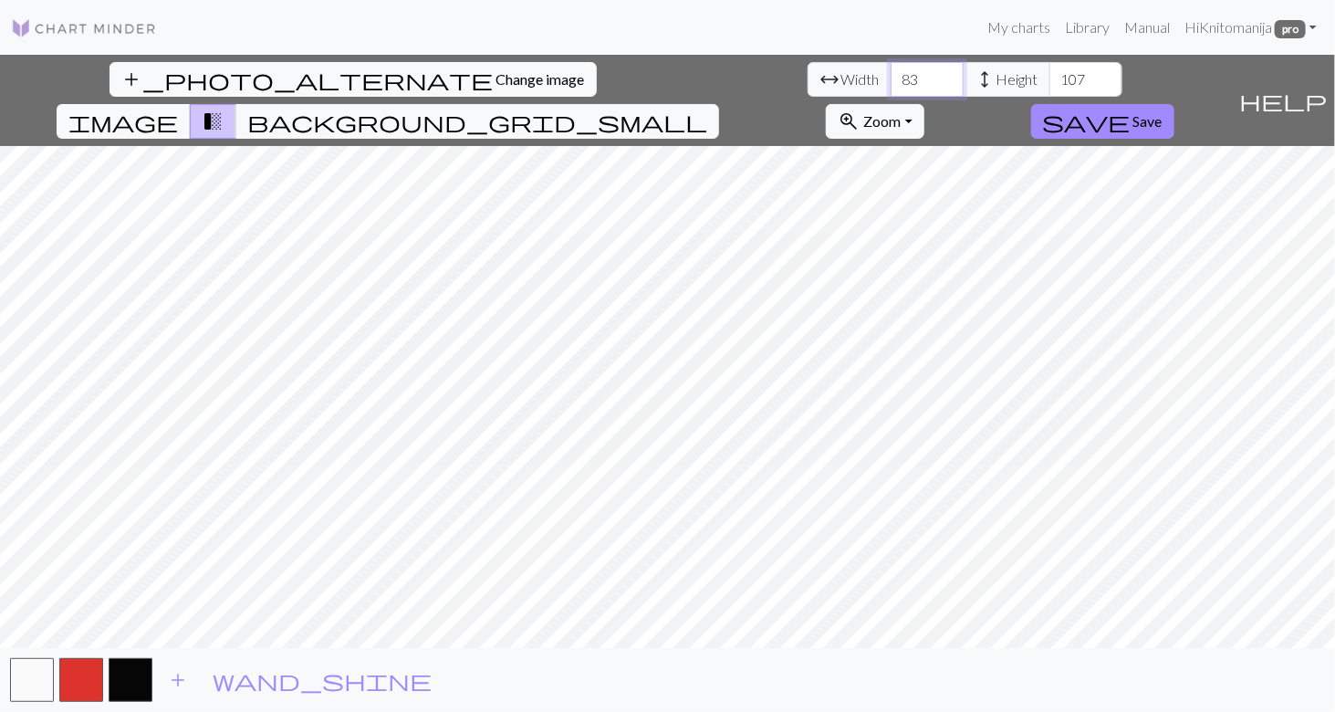
click at [890, 75] on input "83" at bounding box center [926, 79] width 73 height 35
click at [890, 83] on input "82" at bounding box center [926, 79] width 73 height 35
click at [890, 73] on input "83" at bounding box center [926, 79] width 73 height 35
click at [890, 73] on input "84" at bounding box center [926, 79] width 73 height 35
click at [890, 85] on input "83" at bounding box center [926, 79] width 73 height 35
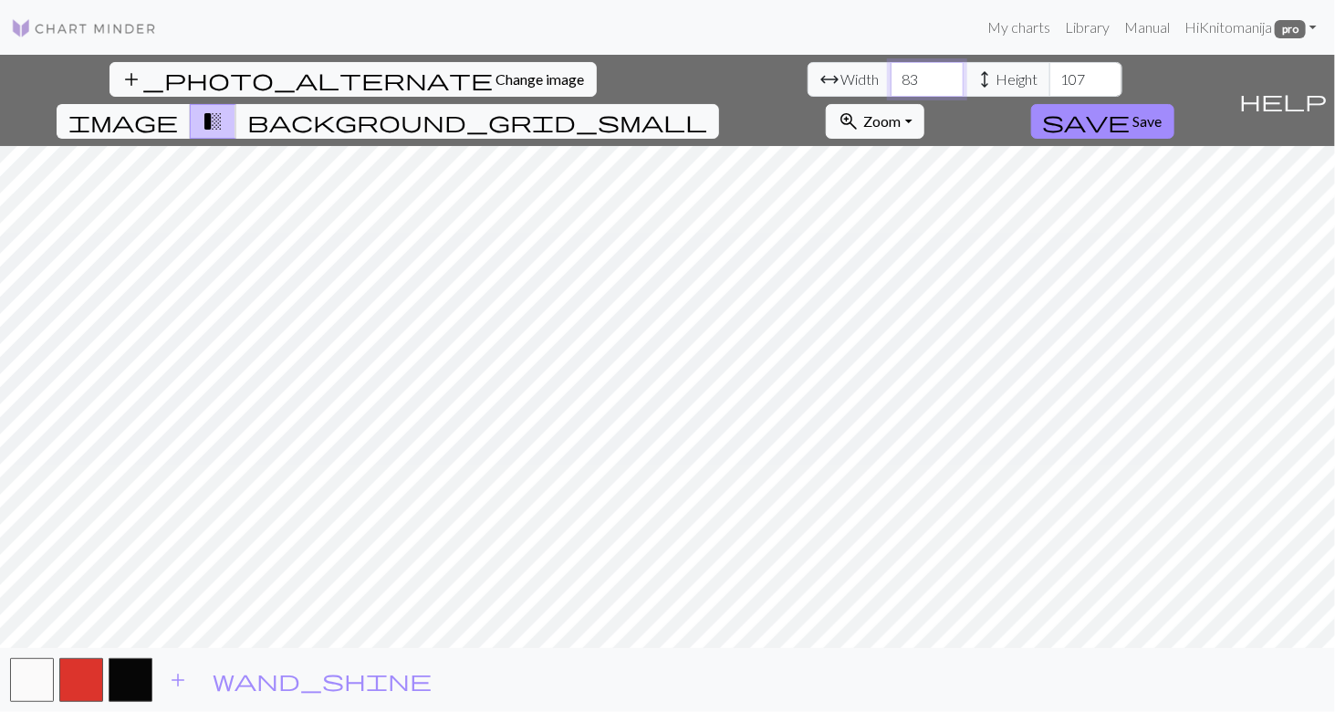
click at [890, 85] on input "82" at bounding box center [926, 79] width 73 height 35
click at [890, 85] on input "81" at bounding box center [926, 79] width 73 height 35
click at [890, 85] on input "80" at bounding box center [926, 79] width 73 height 35
click at [890, 71] on input "81" at bounding box center [926, 79] width 73 height 35
click at [890, 83] on input "80" at bounding box center [926, 79] width 73 height 35
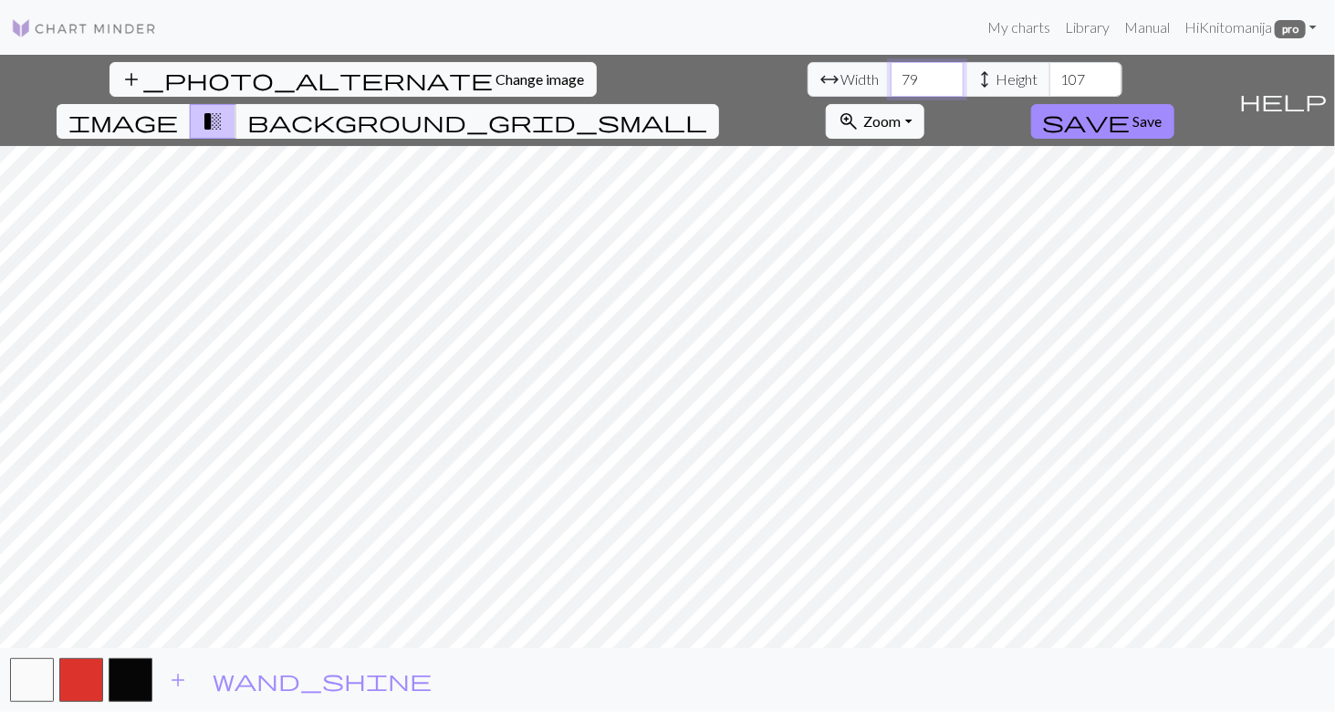
click at [890, 83] on input "79" at bounding box center [926, 79] width 73 height 35
type input "78"
click at [890, 83] on input "78" at bounding box center [926, 79] width 73 height 35
click at [129, 672] on button "button" at bounding box center [131, 680] width 44 height 44
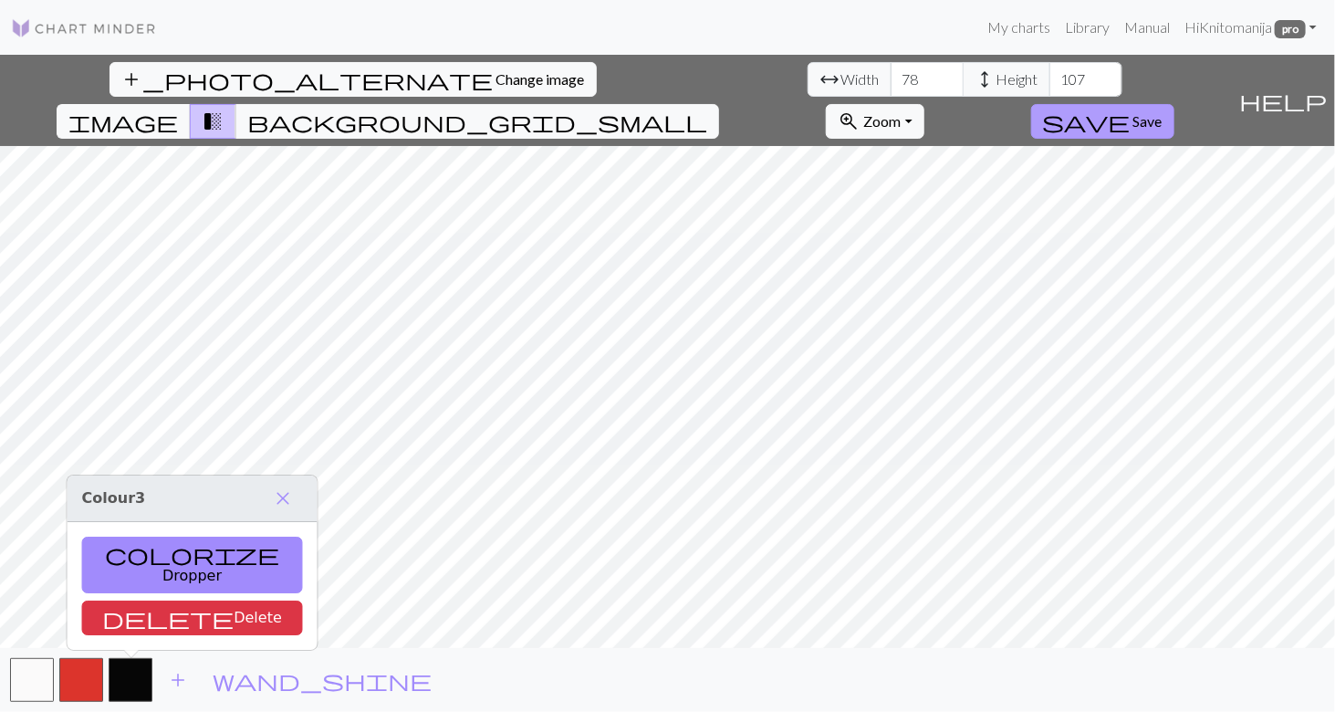
click at [1162, 112] on span "Save" at bounding box center [1147, 120] width 29 height 17
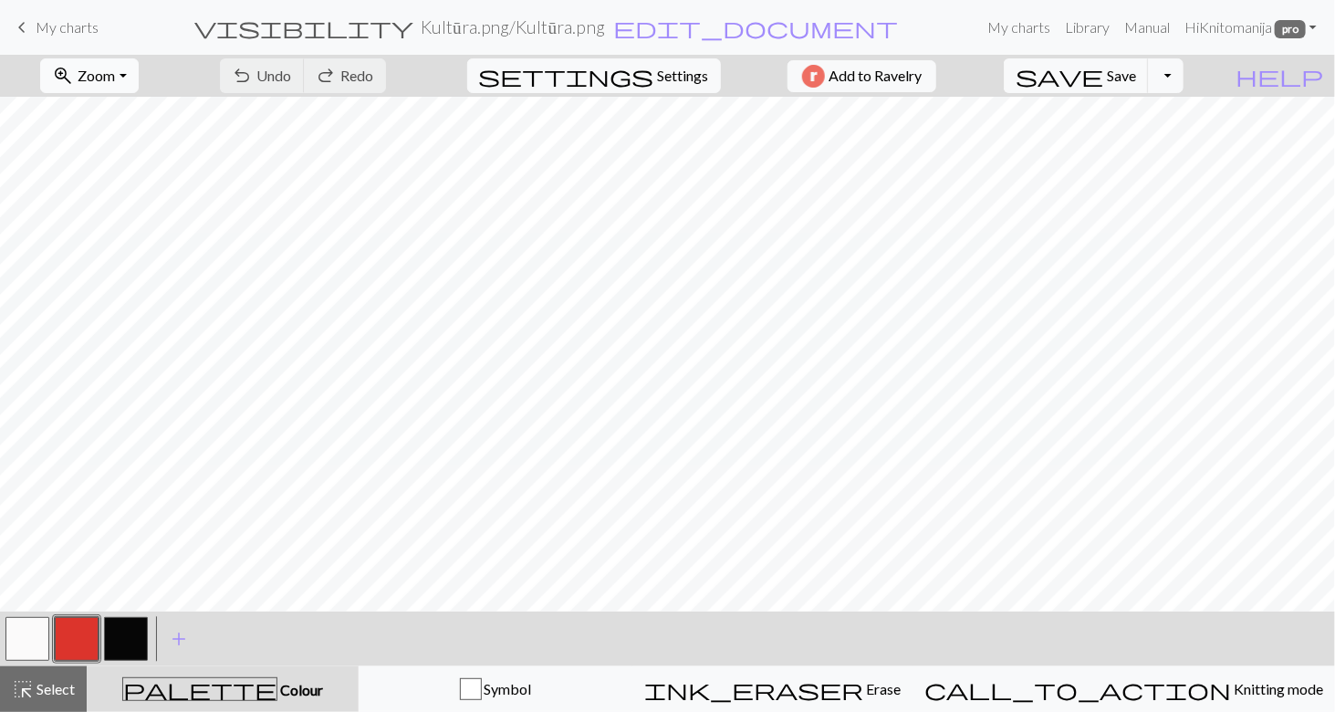
click at [115, 77] on span "Zoom" at bounding box center [96, 75] width 37 height 17
click at [118, 172] on button "Fit height" at bounding box center [113, 173] width 144 height 29
click at [123, 639] on button "button" at bounding box center [126, 639] width 44 height 44
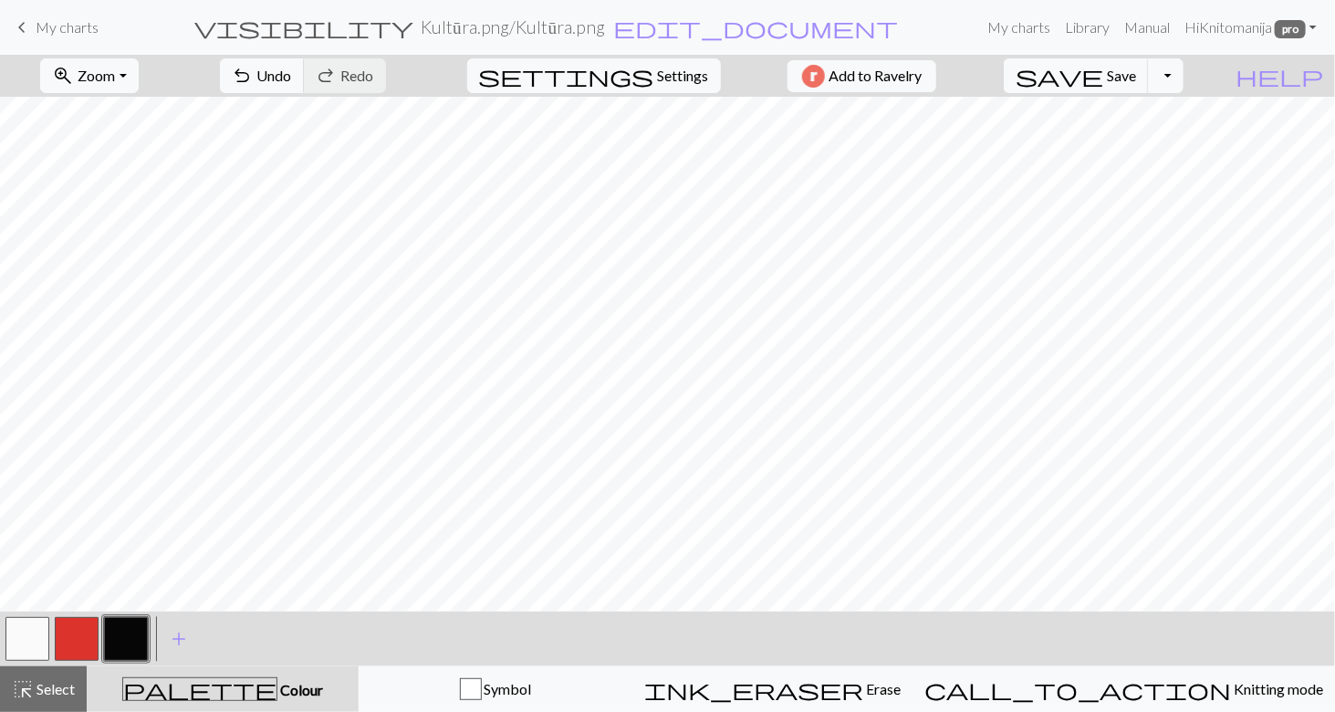
drag, startPoint x: 27, startPoint y: 629, endPoint x: 57, endPoint y: 621, distance: 31.0
click at [27, 629] on button "button" at bounding box center [27, 639] width 44 height 44
click at [1136, 77] on span "Save" at bounding box center [1121, 75] width 29 height 17
